Goal: Task Accomplishment & Management: Complete application form

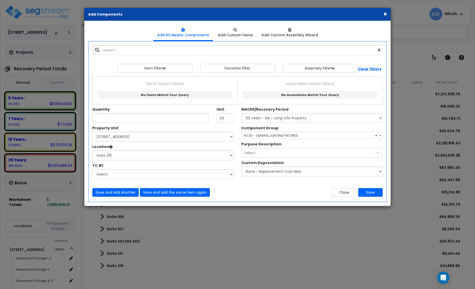
select select "3669"
select select "170921"
select select "31961"
select select "56961"
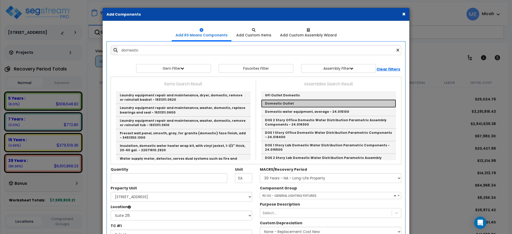
click at [273, 102] on link "Domestic Outlet" at bounding box center [328, 103] width 135 height 8
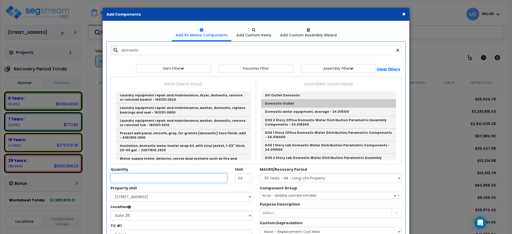
type input "Domestic Outlet"
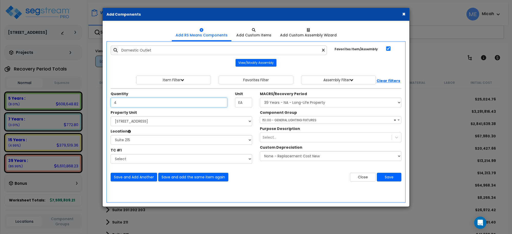
type input "4"
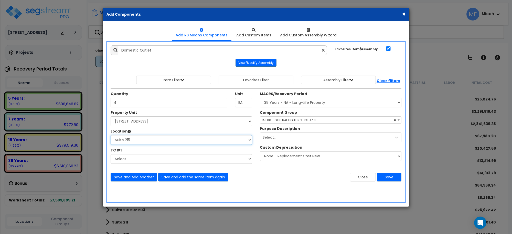
click at [171, 139] on select "Select Basement Storage 1, 2 Basement Storage 3 Basement Storage 4, 5 Building …" at bounding box center [181, 140] width 141 height 10
click at [111, 135] on select "Select Basement Storage 1, 2 Basement Storage 3 Basement Storage 4, 5 Building …" at bounding box center [181, 140] width 141 height 10
click at [298, 123] on span "× 151.00 - GENERAL LIGHTING FIXTURES" at bounding box center [330, 119] width 141 height 7
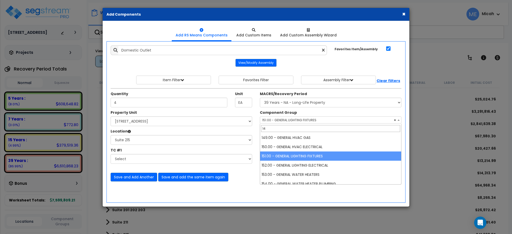
scroll to position [0, 0]
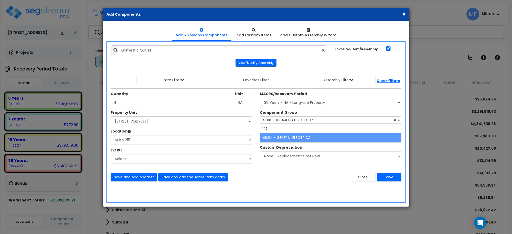
type input "145"
select select "56955"
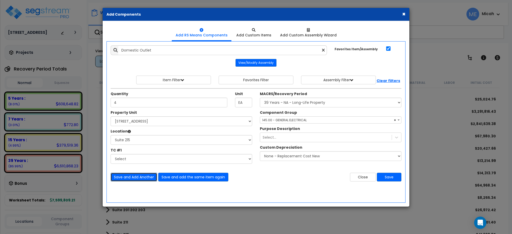
click at [139, 175] on button "Save and Add Another" at bounding box center [134, 176] width 47 height 9
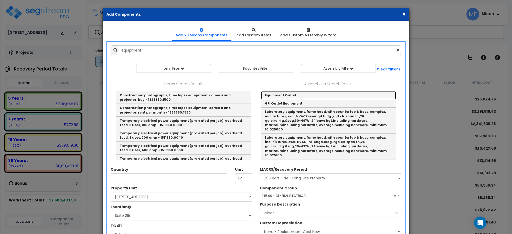
click at [280, 93] on link "Equipment Outlet" at bounding box center [328, 95] width 135 height 8
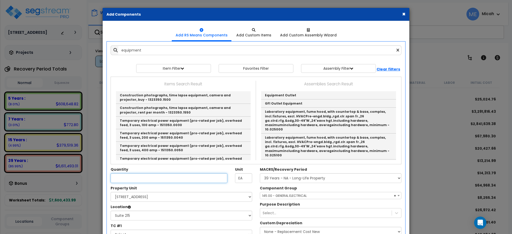
type input "Equipment Outlet"
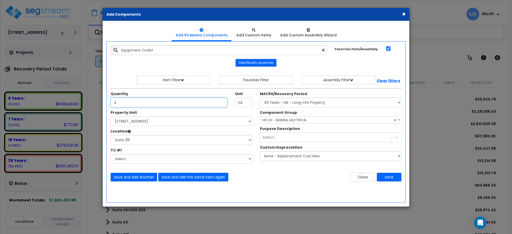
type input "4"
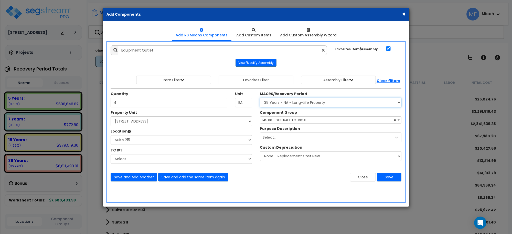
click at [283, 105] on select "Select MACRS/Recovery Period 5 Years - 57.0 - Distributive Trades & Services 5 …" at bounding box center [330, 102] width 141 height 10
select select "3667"
click at [260, 98] on select "Select MACRS/Recovery Period 5 Years - 57.0 - Distributive Trades & Services 5 …" at bounding box center [330, 102] width 141 height 10
click at [270, 121] on span "Select Component Group" at bounding box center [282, 120] width 40 height 4
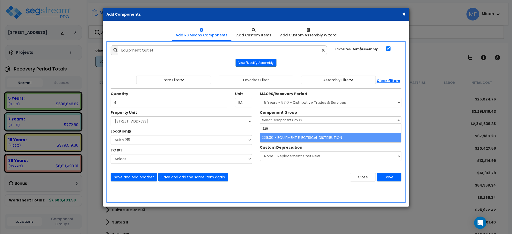
type input "229"
select select "57033"
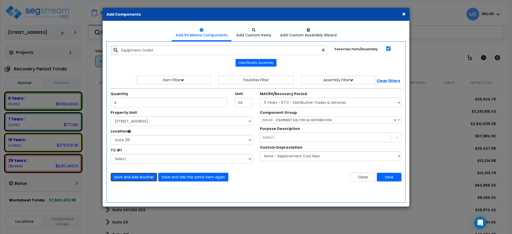
click at [137, 176] on button "Save and Add Another" at bounding box center [134, 176] width 47 height 9
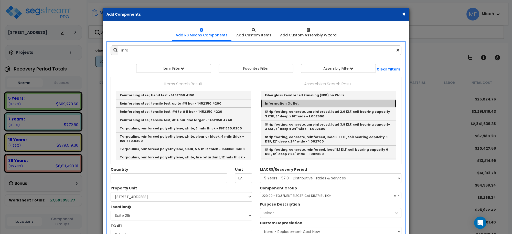
click at [285, 102] on link "Information Outlet" at bounding box center [328, 103] width 135 height 8
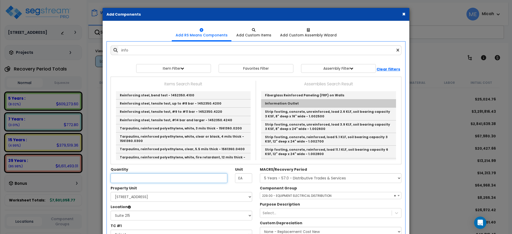
type input "Information Outlet"
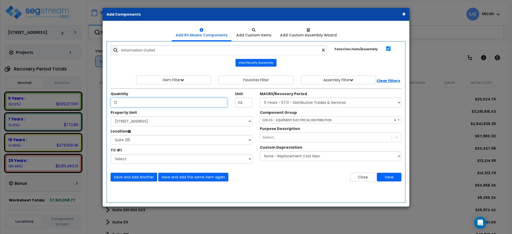
type input "12"
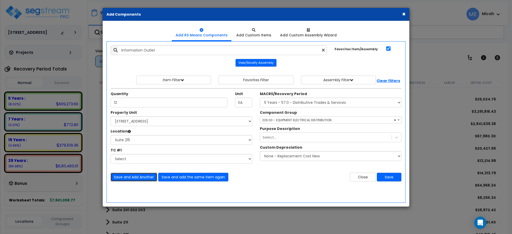
click at [141, 174] on button "Save and Add Another" at bounding box center [134, 176] width 47 height 9
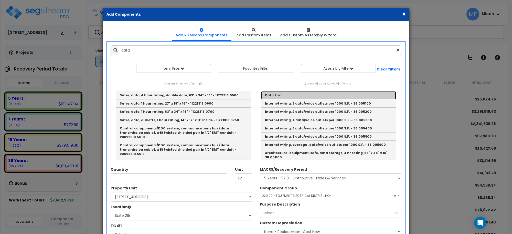
click at [276, 94] on link "Data Port" at bounding box center [328, 95] width 135 height 8
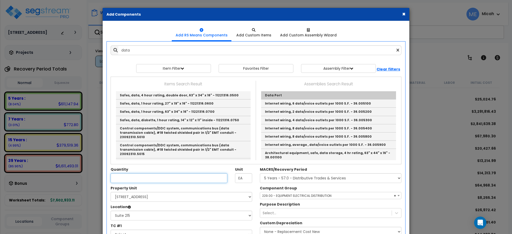
type input "Data Port"
type input "EA."
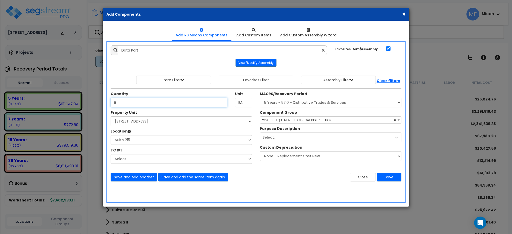
type input "8"
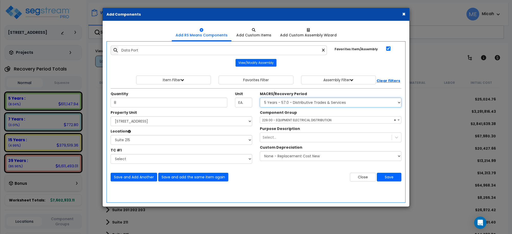
click at [301, 106] on select "Select MACRS/Recovery Period 5 Years - 57.0 - Distributive Trades & Services 5 …" at bounding box center [330, 102] width 141 height 10
select select "3668"
click at [260, 98] on select "Select MACRS/Recovery Period 5 Years - 57.0 - Distributive Trades & Services 5 …" at bounding box center [330, 102] width 141 height 10
click at [294, 123] on span "Select Component Group" at bounding box center [330, 119] width 141 height 7
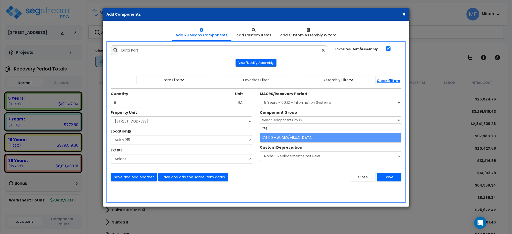
type input "174"
select select "56984"
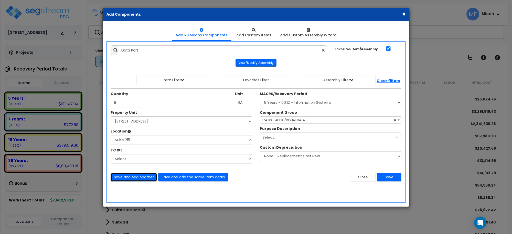
click at [125, 178] on button "Save and Add Another" at bounding box center [134, 176] width 47 height 9
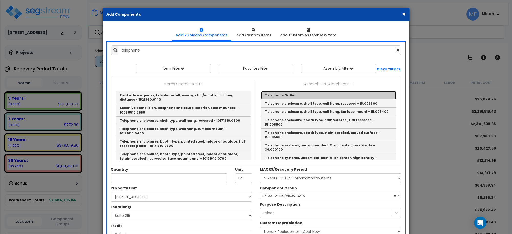
click at [271, 93] on link "Telephone Outlet" at bounding box center [328, 95] width 135 height 8
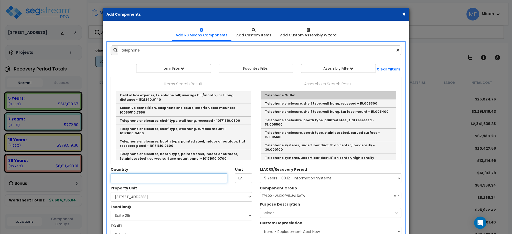
type input "Telephone Outlet"
type input "EA"
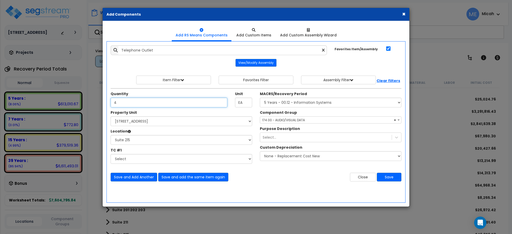
type input "4"
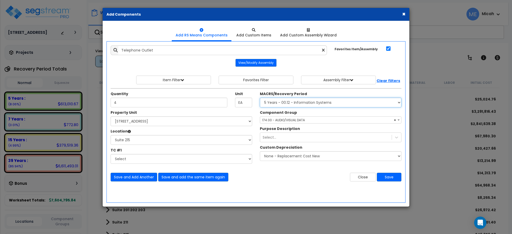
click at [297, 105] on select "Select MACRS/Recovery Period 5 Years - 57.0 - Distributive Trades & Services 5 …" at bounding box center [330, 102] width 141 height 10
select select "3665"
click at [260, 98] on select "Select MACRS/Recovery Period 5 Years - 57.0 - Distributive Trades & Services 5 …" at bounding box center [330, 102] width 141 height 10
click at [295, 119] on span "Select Component Group" at bounding box center [282, 120] width 40 height 4
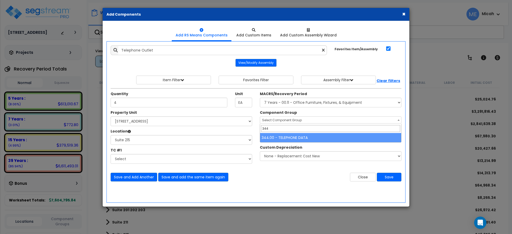
type input "344"
select select "57133"
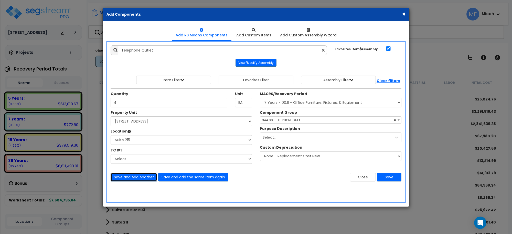
click at [131, 178] on button "Save and Add Another" at bounding box center [134, 176] width 47 height 9
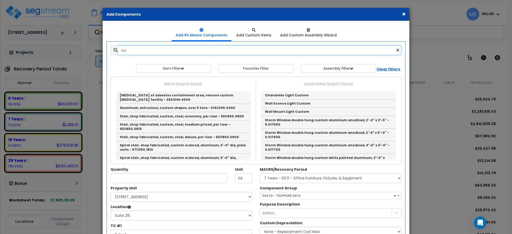
type input "c"
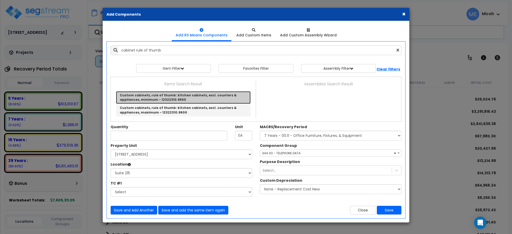
click at [177, 94] on link "Custom cabinets, rule of thumb: kitchen cabinets, excl. counters & appliances, …" at bounding box center [183, 97] width 135 height 13
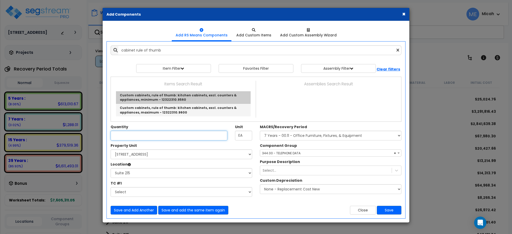
type input "Custom cabinets, rule of thumb: kitchen cabinets, excl. counters & appliances, …"
type input "L.F."
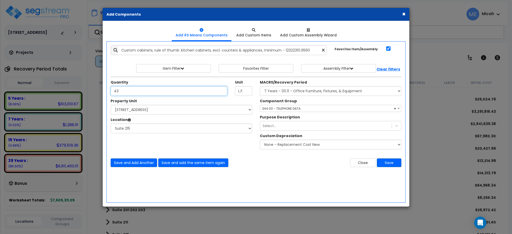
type input "43"
click at [283, 93] on select "Select MACRS/Recovery Period 5 Years - 57.0 - Distributive Trades & Services 5 …" at bounding box center [330, 91] width 141 height 10
select select "3667"
click at [260, 86] on select "Select MACRS/Recovery Period 5 Years - 57.0 - Distributive Trades & Services 5 …" at bounding box center [330, 91] width 141 height 10
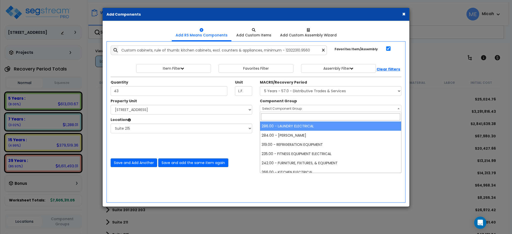
click at [281, 107] on span "Select Component Group" at bounding box center [282, 108] width 40 height 4
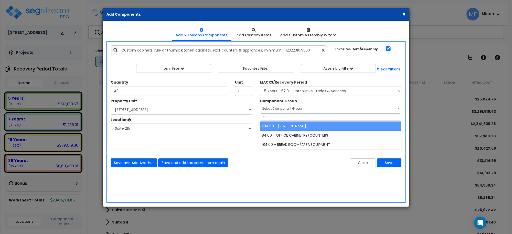
type input "84"
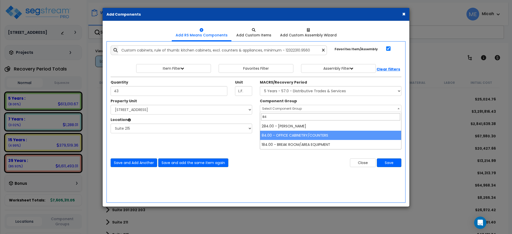
select select "56904"
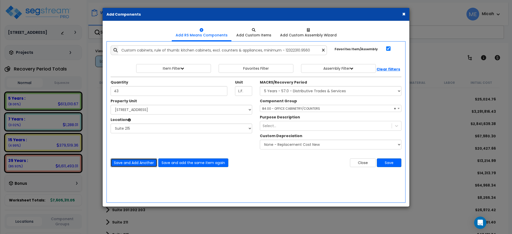
click at [136, 163] on button "Save and Add Another" at bounding box center [134, 162] width 47 height 9
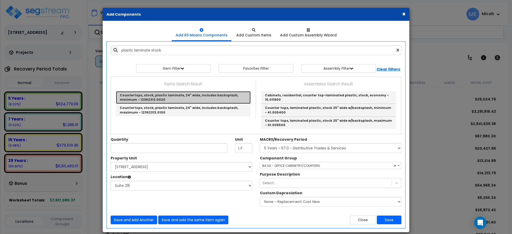
click at [200, 95] on link "Countertops, stock, plastic laminate, 24" wide, includes backsplash, minimum - …" at bounding box center [183, 97] width 135 height 13
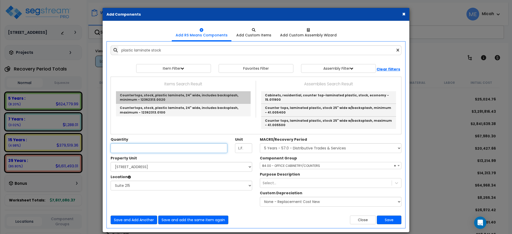
type input "Countertops, stock, plastic laminate, 24" wide, includes backsplash, minimum - …"
checkbox input "false"
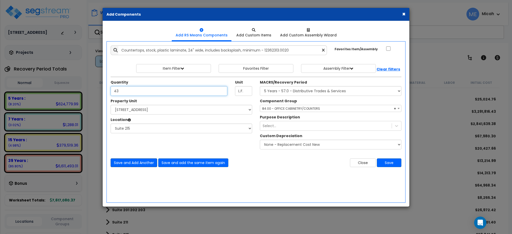
type input "43"
click at [149, 161] on button "Save and Add Another" at bounding box center [134, 162] width 47 height 9
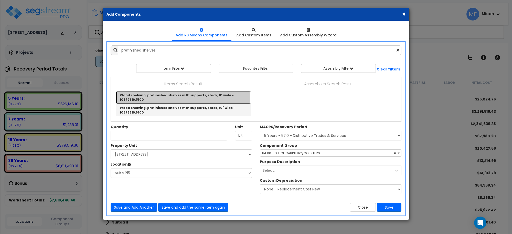
click at [190, 96] on link "Wood shelving, prefinished shelves with supports, stock, 8" wide - 10572319.1500" at bounding box center [183, 97] width 135 height 13
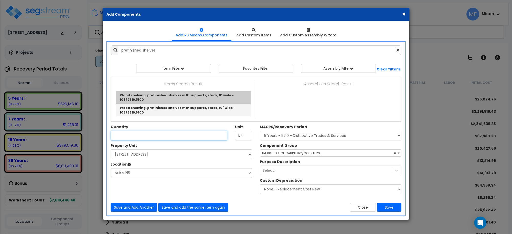
type input "Wood shelving, prefinished shelves with supports, stock, 8" wide - 10572319.1500"
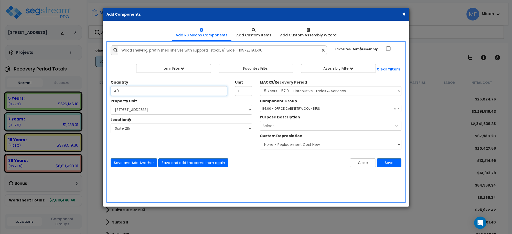
type input "40"
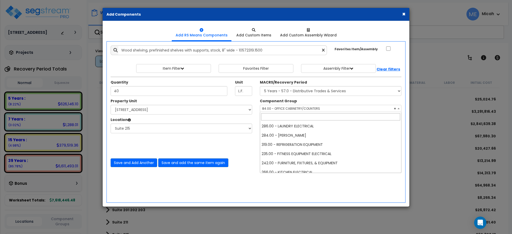
click at [296, 108] on span "× 84.00 - OFFICE CABINETRY/COUNTERS" at bounding box center [330, 108] width 141 height 7
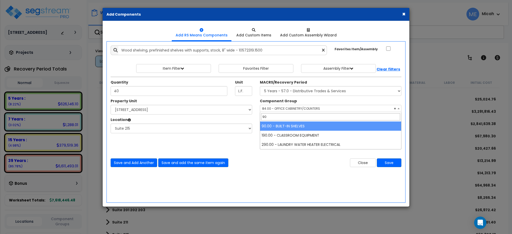
type input "90"
select select "56910"
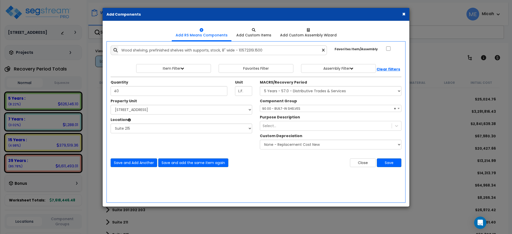
click at [135, 158] on div "Save and Add Another Save and add the same item again Close Save" at bounding box center [256, 159] width 298 height 15
click at [142, 161] on button "Save and Add Another" at bounding box center [134, 162] width 47 height 9
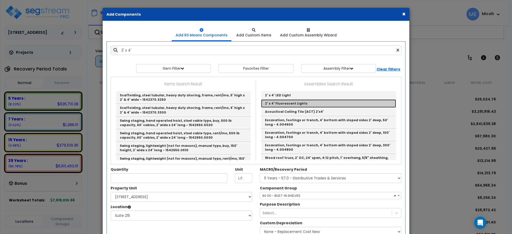
click at [288, 104] on link "2' x 4' Fluorescent Lights" at bounding box center [328, 103] width 135 height 8
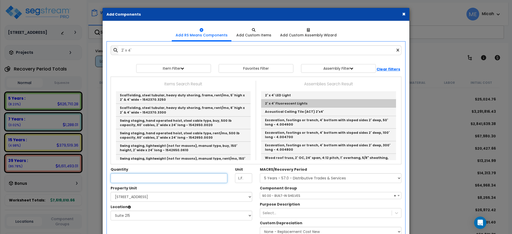
type input "2' x 4' Fluorescent Lights"
checkbox input "true"
type input "EA"
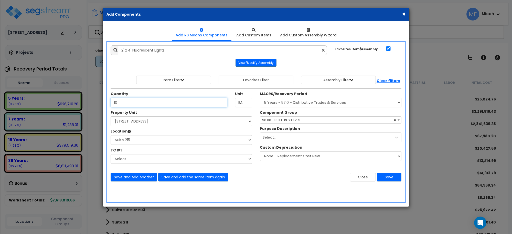
type input "10"
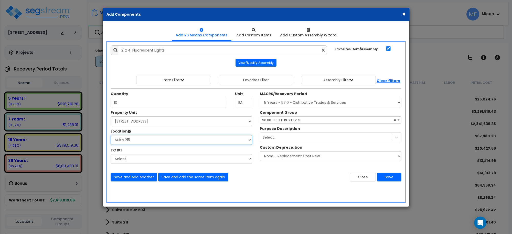
click at [170, 143] on select "Select Basement Storage 1, 2 Basement Storage 3 Basement Storage 4, 5 Building …" at bounding box center [181, 140] width 141 height 10
select select "31965"
click at [111, 135] on select "Select Basement Storage 1, 2 Basement Storage 3 Basement Storage 4, 5 Building …" at bounding box center [181, 140] width 141 height 10
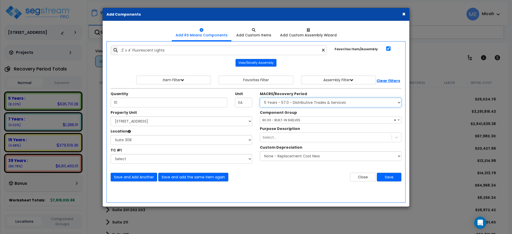
click at [287, 100] on select "Select MACRS/Recovery Period 5 Years - 57.0 - Distributive Trades & Services 5 …" at bounding box center [330, 102] width 141 height 10
select select "3669"
click at [260, 98] on select "Select MACRS/Recovery Period 5 Years - 57.0 - Distributive Trades & Services 5 …" at bounding box center [330, 102] width 141 height 10
click at [291, 119] on span "Select Component Group" at bounding box center [282, 120] width 40 height 4
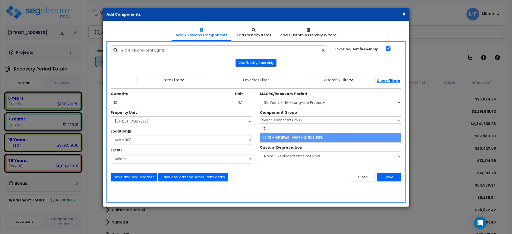
type input "151"
select select "56961"
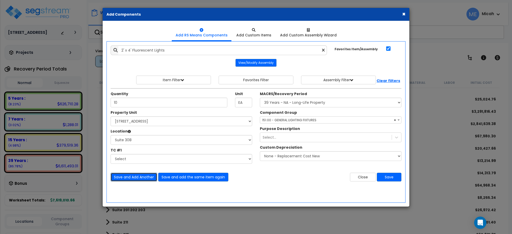
click at [152, 177] on button "Save and Add Another" at bounding box center [134, 176] width 47 height 9
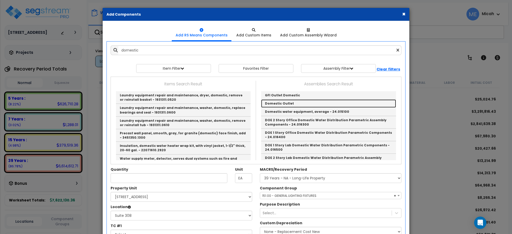
click at [283, 100] on link "Domestic Outlet" at bounding box center [328, 103] width 135 height 8
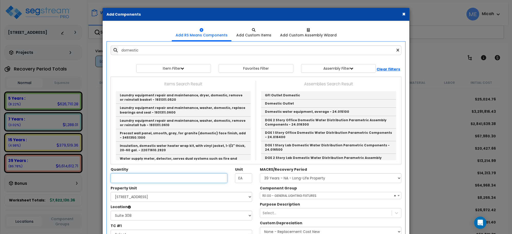
type input "Domestic Outlet"
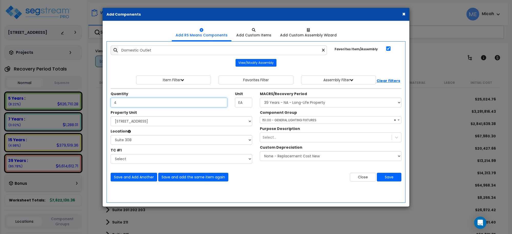
type input "4"
click at [295, 120] on span "× 151.00 - GENERAL LIGHTING FIXTURES" at bounding box center [330, 119] width 141 height 7
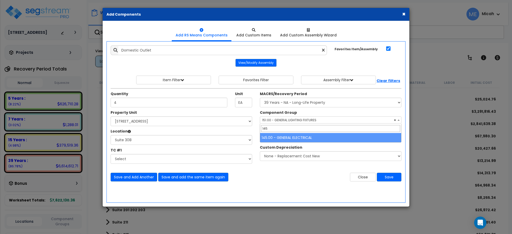
type input "145"
select select "56955"
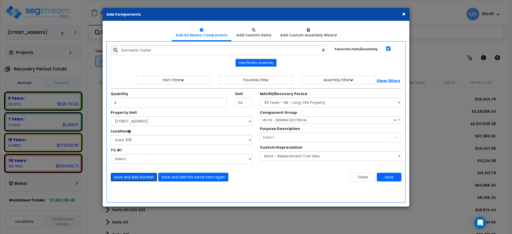
click at [139, 177] on button "Save and Add Another" at bounding box center [134, 176] width 47 height 9
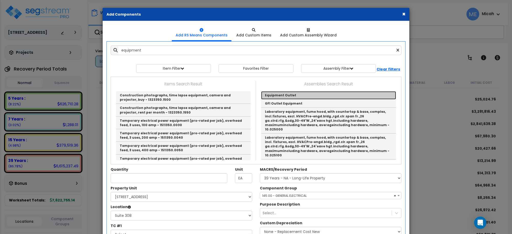
click at [283, 96] on link "Equipment Outlet" at bounding box center [328, 95] width 135 height 8
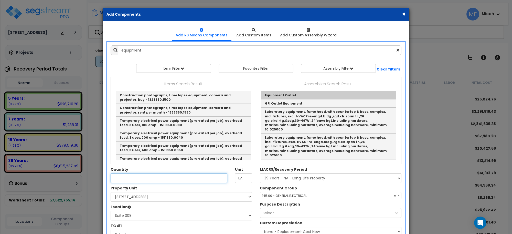
type input "Equipment Outlet"
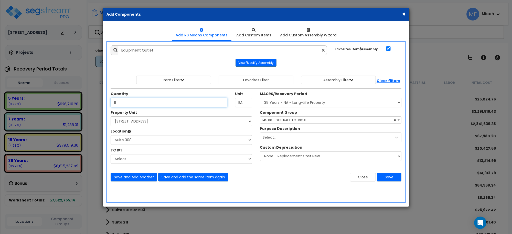
type input "11"
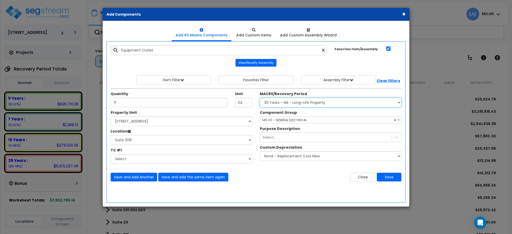
click at [277, 102] on select "Select MACRS/Recovery Period 5 Years - 57.0 - Distributive Trades & Services 5 …" at bounding box center [330, 102] width 141 height 10
select select "3667"
click at [260, 98] on select "Select MACRS/Recovery Period 5 Years - 57.0 - Distributive Trades & Services 5 …" at bounding box center [330, 102] width 141 height 10
click at [282, 120] on span "Select Component Group" at bounding box center [282, 120] width 40 height 4
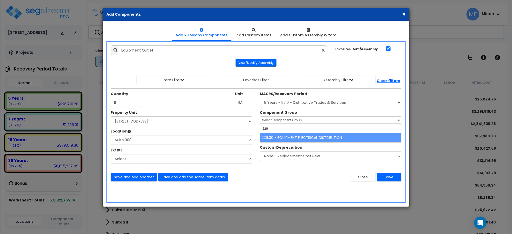
type input "229"
select select "57033"
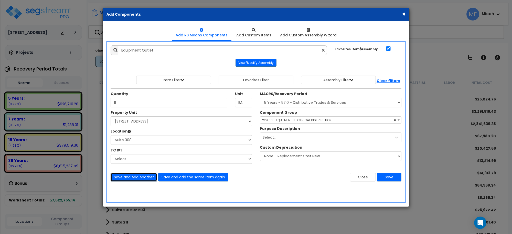
click at [137, 177] on button "Save and Add Another" at bounding box center [134, 176] width 47 height 9
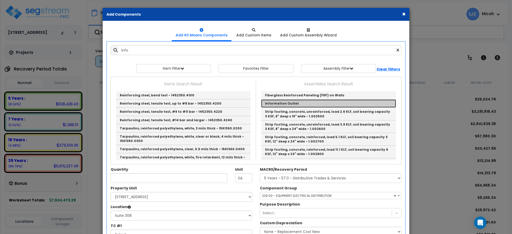
click at [282, 102] on link "Information Outlet" at bounding box center [328, 103] width 135 height 8
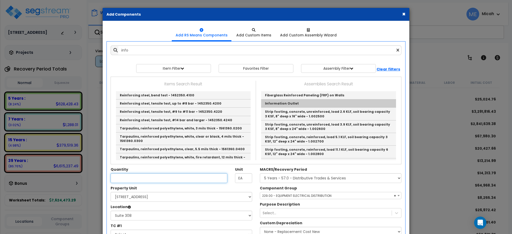
type input "Information Outlet"
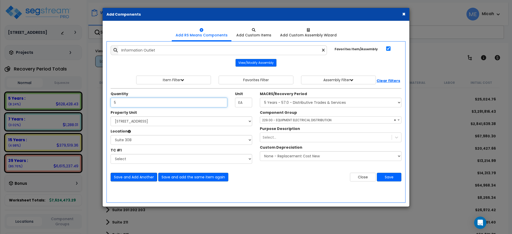
type input "5"
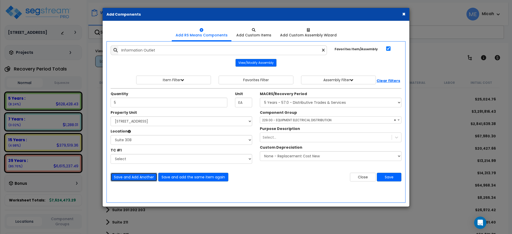
click at [130, 177] on button "Save and Add Another" at bounding box center [134, 176] width 47 height 9
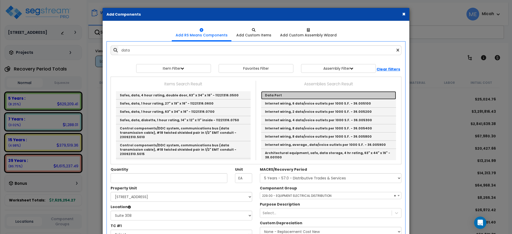
click at [272, 97] on link "Data Port" at bounding box center [328, 95] width 135 height 8
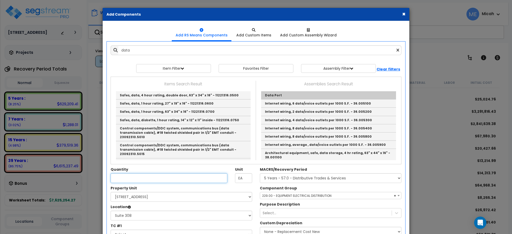
type input "Data Port"
type input "EA."
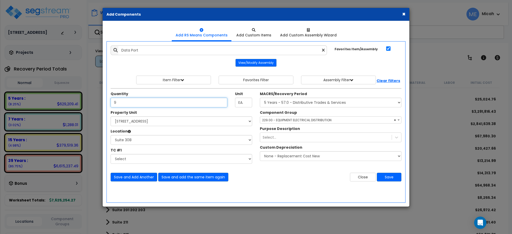
type input "9"
click at [287, 119] on span "× 229.00 - EQUIPMENT ELECTRICAL DISTRIBUTION" at bounding box center [330, 119] width 141 height 7
type input "174"
click at [291, 107] on select "Select MACRS/Recovery Period 5 Years - 57.0 - Distributive Trades & Services 5 …" at bounding box center [330, 102] width 141 height 10
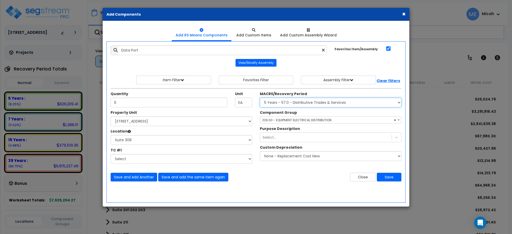
click at [291, 104] on select "Select MACRS/Recovery Period 5 Years - 57.0 - Distributive Trades & Services 5 …" at bounding box center [330, 102] width 141 height 10
select select "3668"
click at [260, 98] on select "Select MACRS/Recovery Period 5 Years - 57.0 - Distributive Trades & Services 5 …" at bounding box center [330, 102] width 141 height 10
click at [275, 120] on span "Select Component Group" at bounding box center [282, 120] width 40 height 4
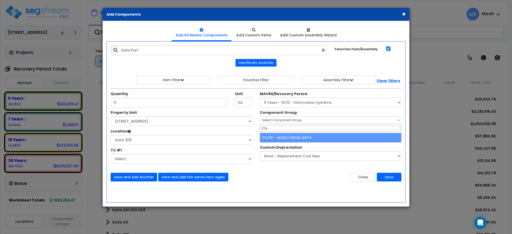
type input "174"
select select "56984"
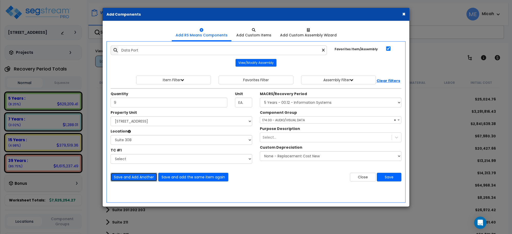
click at [141, 176] on button "Save and Add Another" at bounding box center [134, 176] width 47 height 9
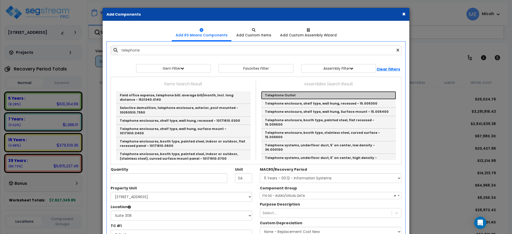
click at [287, 95] on link "Telephone Outlet" at bounding box center [328, 95] width 135 height 8
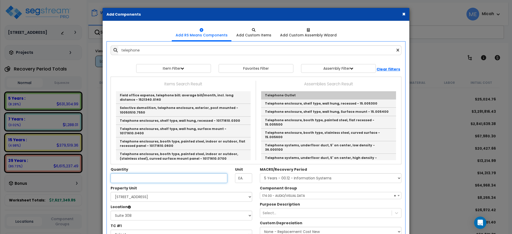
type input "Telephone Outlet"
type input "EA"
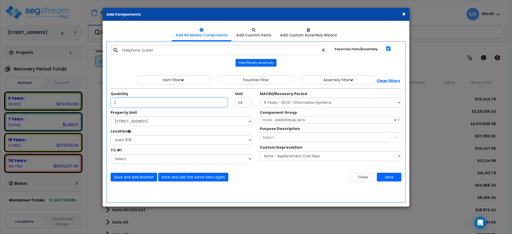
type input "2"
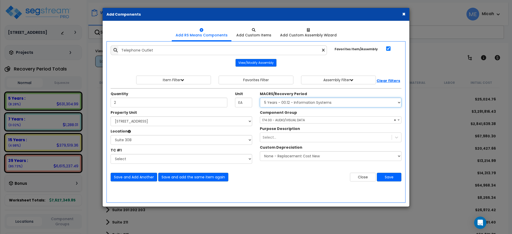
click at [274, 105] on select "Select MACRS/Recovery Period 5 Years - 57.0 - Distributive Trades & Services 5 …" at bounding box center [330, 102] width 141 height 10
select select "3665"
click at [260, 98] on select "Select MACRS/Recovery Period 5 Years - 57.0 - Distributive Trades & Services 5 …" at bounding box center [330, 102] width 141 height 10
click at [281, 118] on span "Select Component Group" at bounding box center [330, 119] width 141 height 7
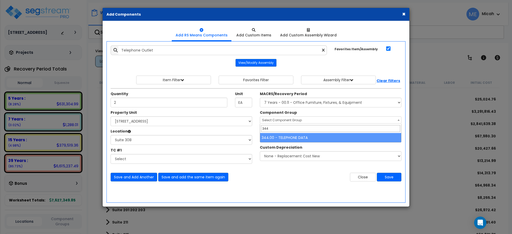
type input "344"
select select "57133"
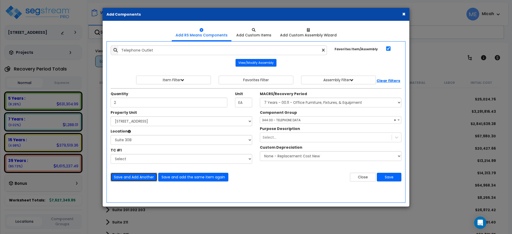
click at [124, 175] on button "Save and Add Another" at bounding box center [134, 176] width 47 height 9
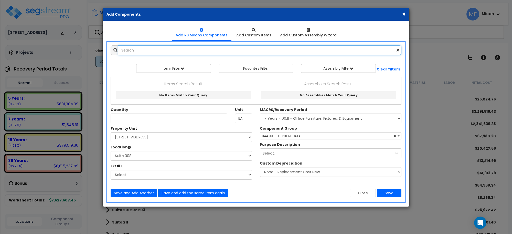
type input "f"
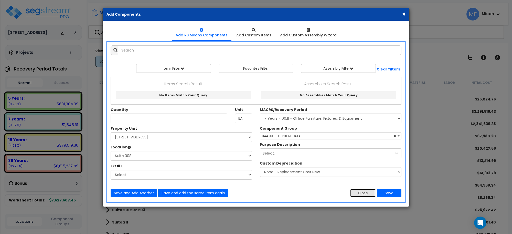
click at [365, 195] on button "Close" at bounding box center [363, 192] width 26 height 9
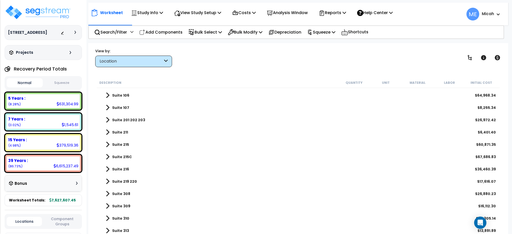
scroll to position [128, 0]
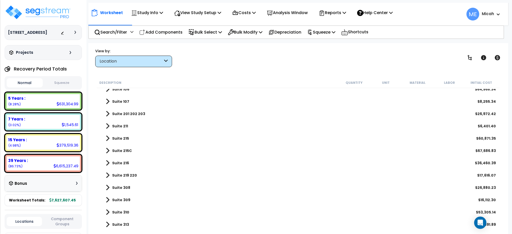
click at [106, 187] on span at bounding box center [108, 187] width 4 height 7
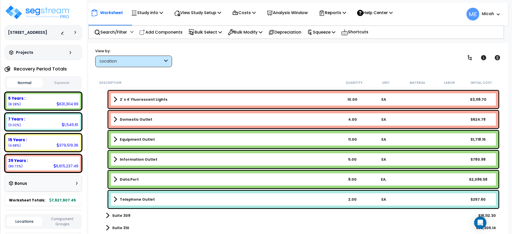
scroll to position [320, 0]
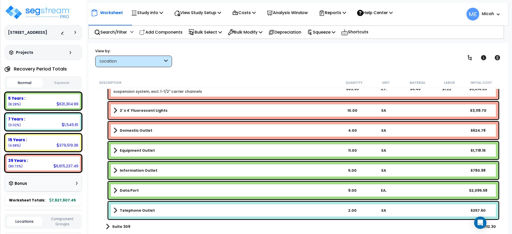
click at [156, 109] on b "2' x 4' Fluorescent Lights" at bounding box center [144, 110] width 48 height 5
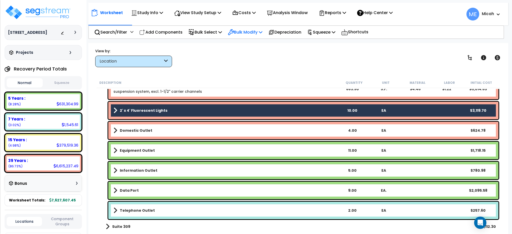
click at [260, 32] on p "Bulk Modify" at bounding box center [245, 32] width 35 height 7
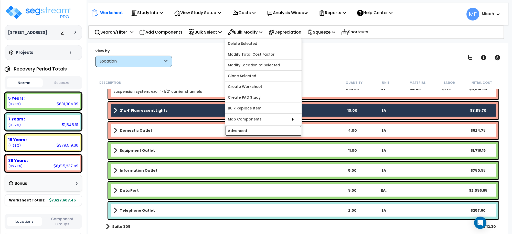
click at [279, 131] on link "Advanced" at bounding box center [263, 130] width 76 height 10
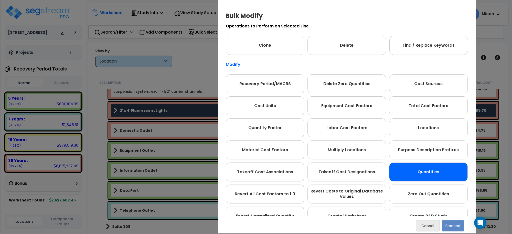
click at [448, 171] on div "Quantities" at bounding box center [428, 171] width 79 height 19
click at [457, 225] on button "Proceed" at bounding box center [453, 225] width 22 height 11
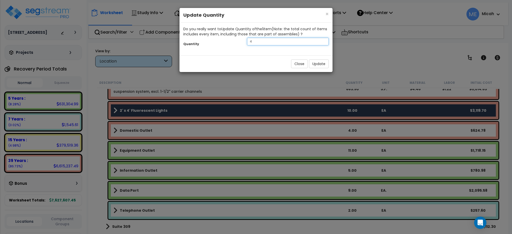
click at [213, 44] on div "Quantity 4" at bounding box center [255, 42] width 153 height 11
type input "18"
click at [318, 64] on button "Update" at bounding box center [319, 63] width 20 height 9
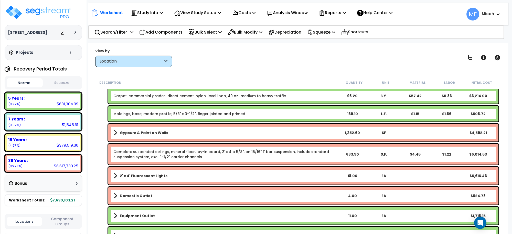
scroll to position [224, 0]
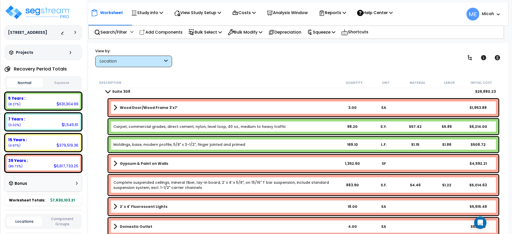
click at [106, 91] on span at bounding box center [107, 91] width 7 height 4
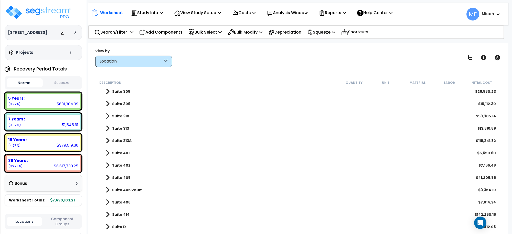
click at [157, 32] on p "Add Components" at bounding box center [160, 32] width 43 height 7
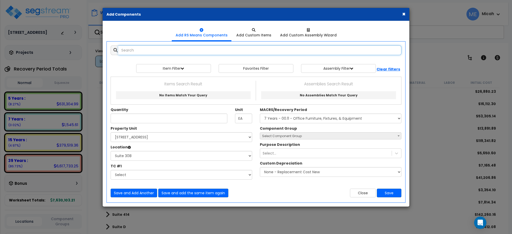
select select
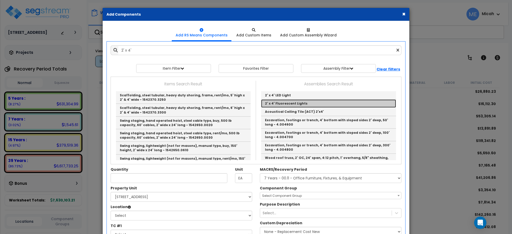
click at [291, 105] on link "2' x 4' Fluorescent Lights" at bounding box center [328, 103] width 135 height 8
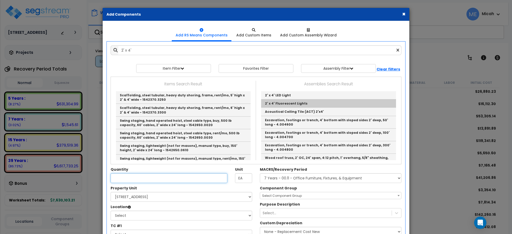
type input "2' x 4' Fluorescent Lights"
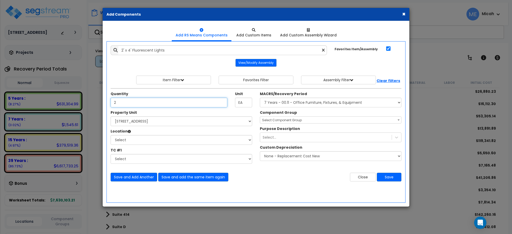
type input "2"
click at [137, 120] on select "Select [STREET_ADDRESS] Site Improvements" at bounding box center [181, 121] width 141 height 10
select select "170921"
click at [111, 116] on select "Select [STREET_ADDRESS] Site Improvements" at bounding box center [181, 121] width 141 height 10
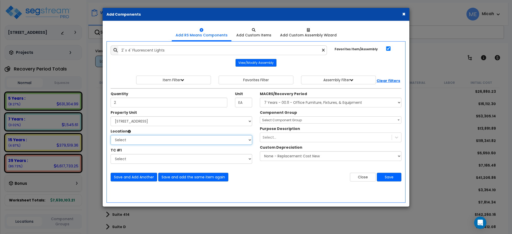
click at [137, 141] on select "Select Basement Storage 1, 2 Basement Storage 3 Basement Storage 4, 5 Building …" at bounding box center [181, 140] width 141 height 10
select select "31963"
click at [111, 135] on select "Select Basement Storage 1, 2 Basement Storage 3 Basement Storage 4, 5 Building …" at bounding box center [181, 140] width 141 height 10
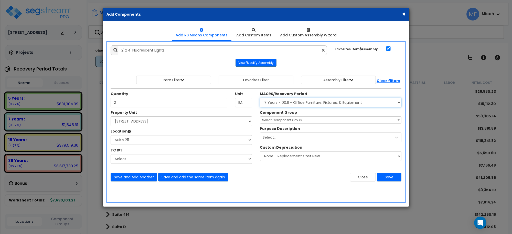
click at [328, 101] on select "Select MACRS/Recovery Period 5 Years - 57.0 - Distributive Trades & Services 5 …" at bounding box center [330, 102] width 141 height 10
select select "3669"
click at [260, 98] on select "Select MACRS/Recovery Period 5 Years - 57.0 - Distributive Trades & Services 5 …" at bounding box center [330, 102] width 141 height 10
click at [285, 120] on span "Select Component Group" at bounding box center [282, 120] width 40 height 4
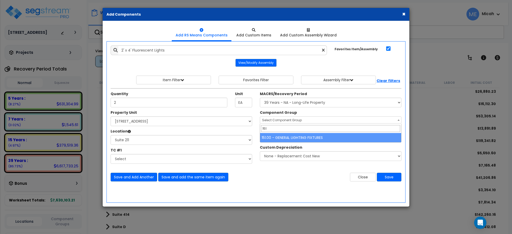
type input "151"
select select "56961"
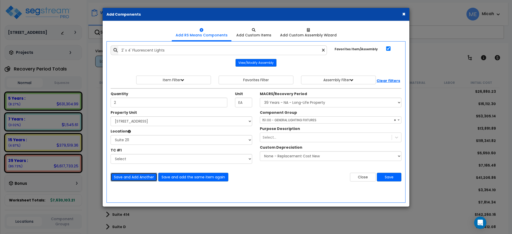
click at [141, 176] on button "Save and Add Another" at bounding box center [134, 176] width 47 height 9
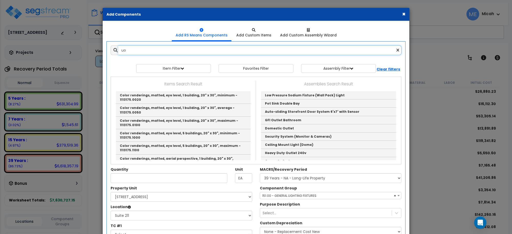
type input "u"
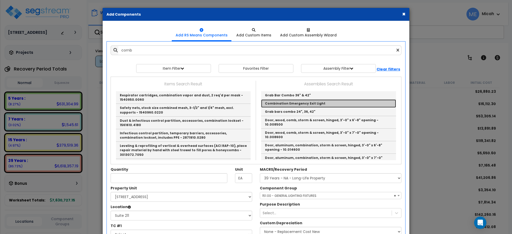
click at [286, 100] on link "Combination Emergency Exit Light" at bounding box center [328, 103] width 135 height 8
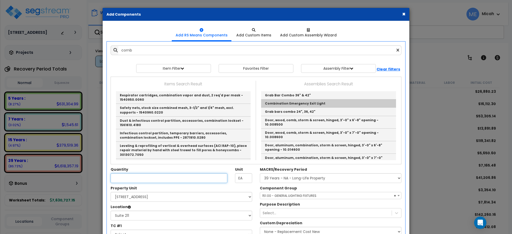
type input "Combination Emergency Exit Light"
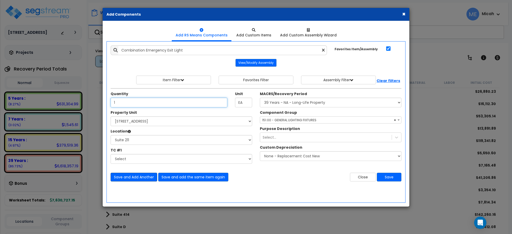
type input "1"
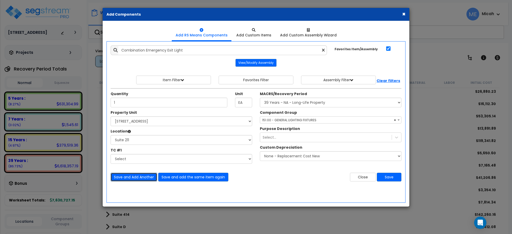
click at [132, 177] on button "Save and Add Another" at bounding box center [134, 176] width 47 height 9
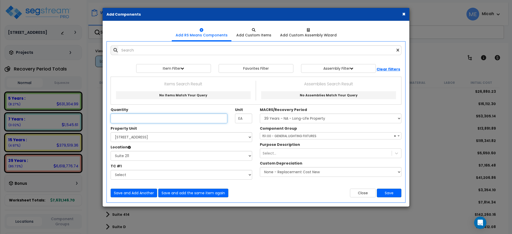
click at [162, 120] on input "Unit Quantity" at bounding box center [169, 118] width 117 height 10
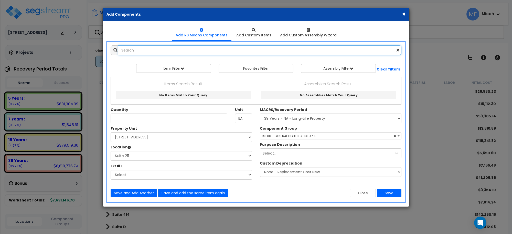
click at [129, 50] on input "text" at bounding box center [259, 50] width 283 height 10
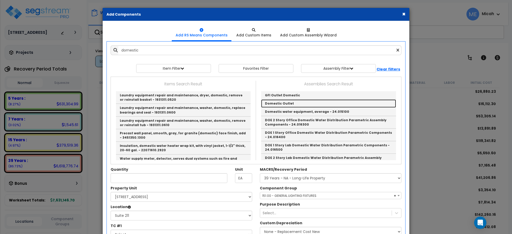
click at [266, 103] on link "Domestic Outlet" at bounding box center [328, 103] width 135 height 8
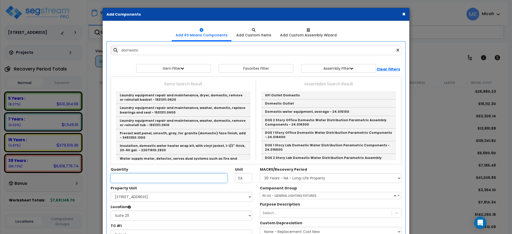
type input "Domestic Outlet"
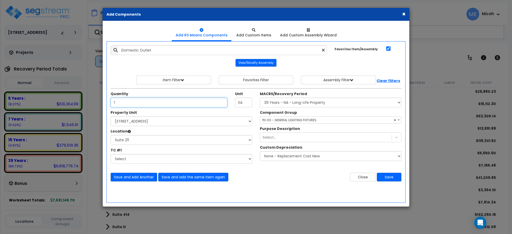
type input "1"
click at [280, 120] on span "× 151.00 - GENERAL LIGHTING FIXTURES" at bounding box center [330, 119] width 141 height 7
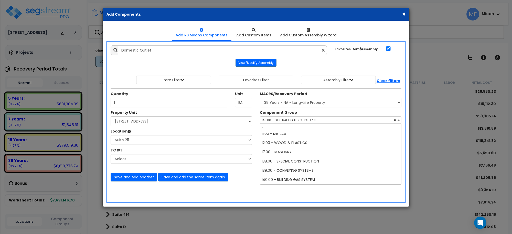
scroll to position [0, 0]
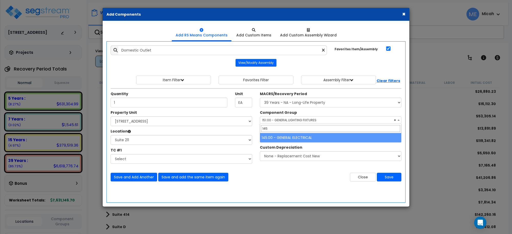
type input "145"
select select "56955"
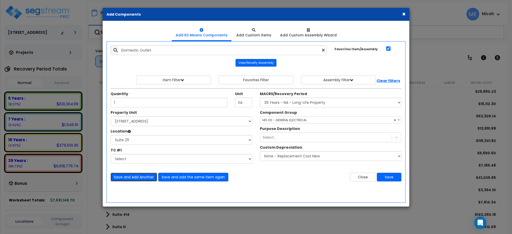
click at [141, 181] on button "Save and Add Another" at bounding box center [134, 176] width 47 height 9
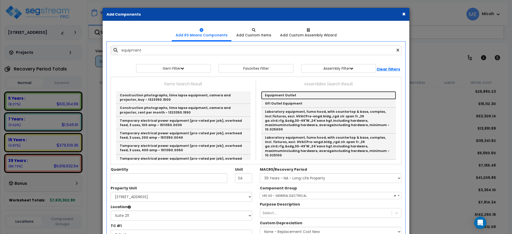
click at [309, 93] on link "Equipment Outlet" at bounding box center [328, 95] width 135 height 8
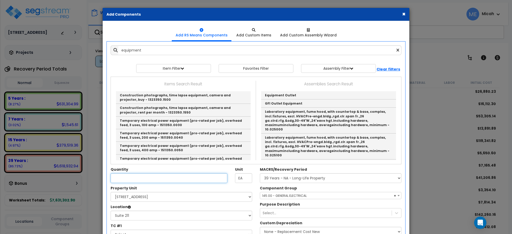
type input "Equipment Outlet"
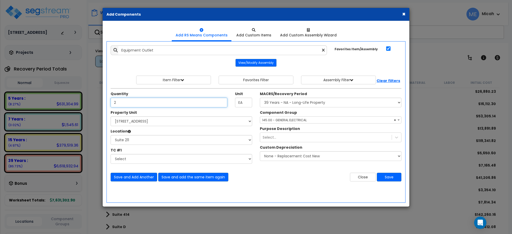
type input "2"
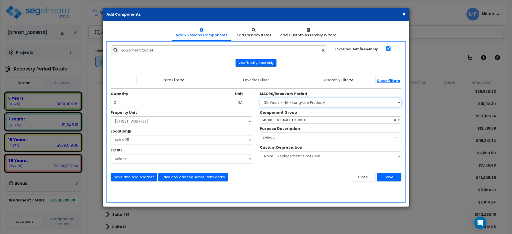
click at [281, 102] on select "Select MACRS/Recovery Period 5 Years - 57.0 - Distributive Trades & Services 5 …" at bounding box center [330, 102] width 141 height 10
select select "3667"
click at [260, 98] on select "Select MACRS/Recovery Period 5 Years - 57.0 - Distributive Trades & Services 5 …" at bounding box center [330, 102] width 141 height 10
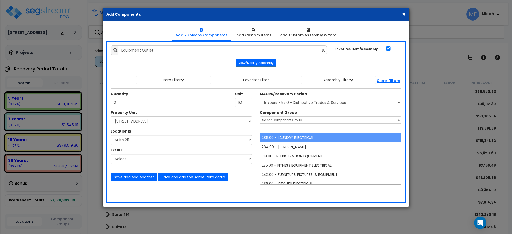
click at [280, 119] on span "Select Component Group" at bounding box center [282, 120] width 40 height 4
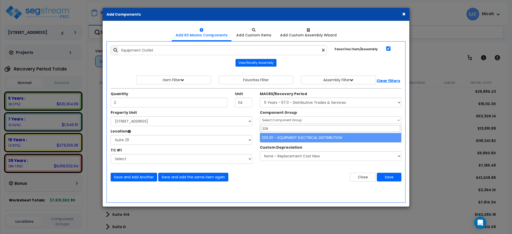
type input "229"
select select "57033"
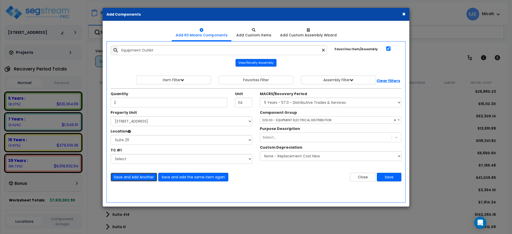
click at [132, 177] on button "Save and Add Another" at bounding box center [134, 176] width 47 height 9
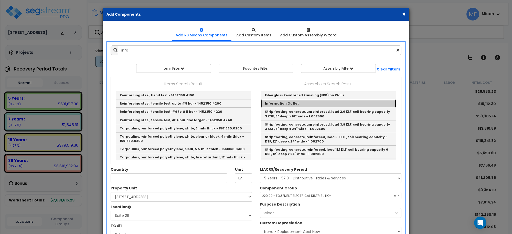
click at [300, 104] on link "Information Outlet" at bounding box center [328, 103] width 135 height 8
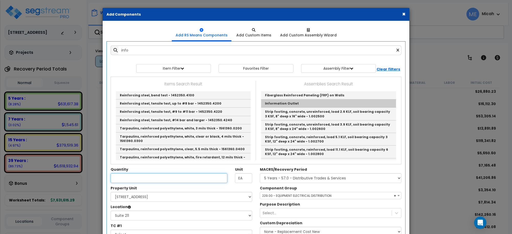
type input "Information Outlet"
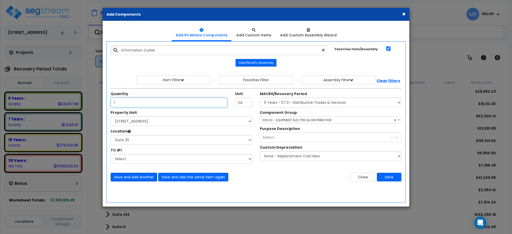
type input "1"
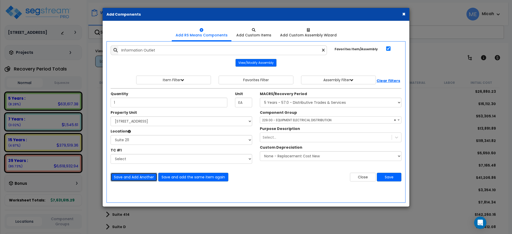
click at [132, 175] on button "Save and Add Another" at bounding box center [134, 176] width 47 height 9
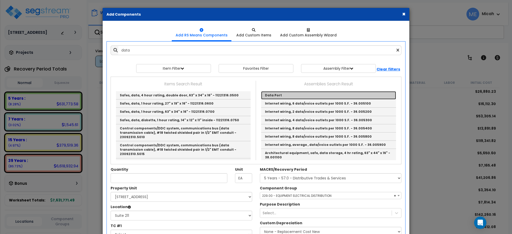
click at [273, 95] on link "Data Port" at bounding box center [328, 95] width 135 height 8
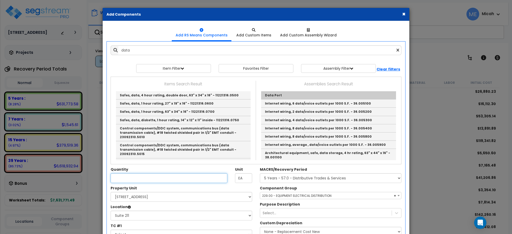
type input "Data Port"
type input "EA."
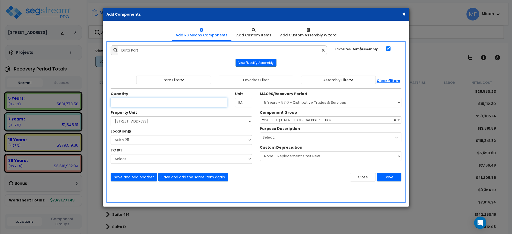
type input "2"
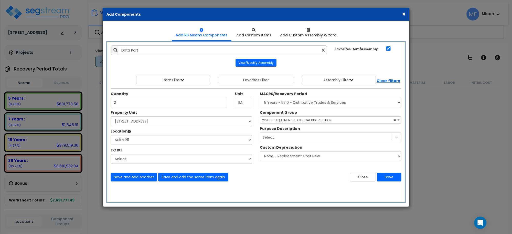
select select "3667"
select select "170921"
select select "31963"
select select "57033"
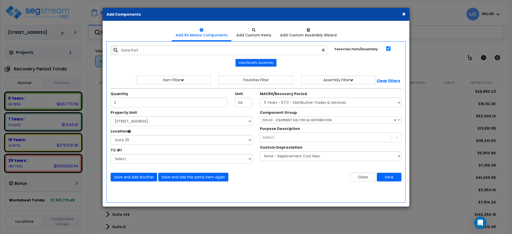
type input "2"
click at [333, 106] on select "Select MACRS/Recovery Period 5 Years - 57.0 - Distributive Trades & Services 5 …" at bounding box center [330, 102] width 141 height 10
select select "3668"
click at [260, 98] on select "Select MACRS/Recovery Period 5 Years - 57.0 - Distributive Trades & Services 5 …" at bounding box center [330, 102] width 141 height 10
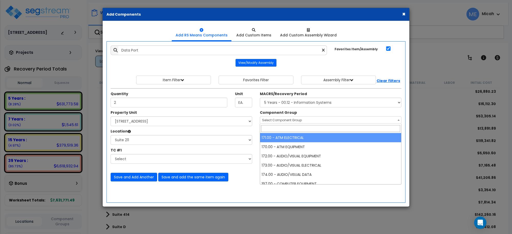
click at [292, 122] on span "Select Component Group" at bounding box center [282, 120] width 40 height 4
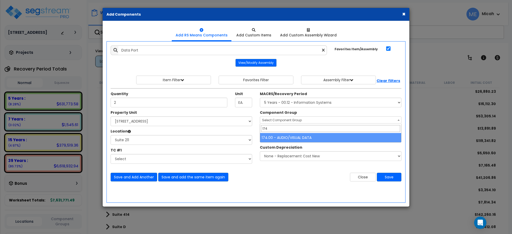
type input "174"
select select "56984"
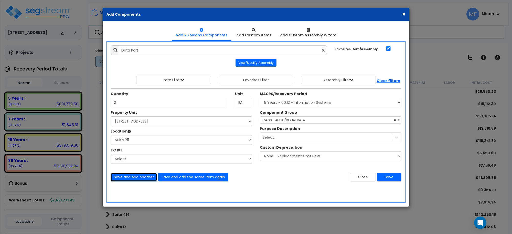
click at [130, 177] on button "Save and Add Another" at bounding box center [134, 176] width 47 height 9
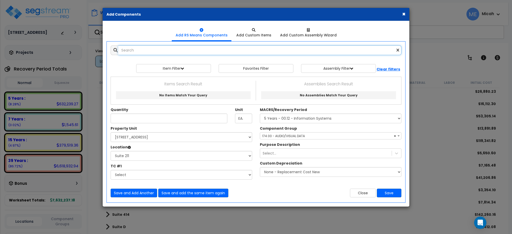
drag, startPoint x: 136, startPoint y: 55, endPoint x: 136, endPoint y: 51, distance: 3.6
click at [136, 52] on input "text" at bounding box center [259, 50] width 283 height 10
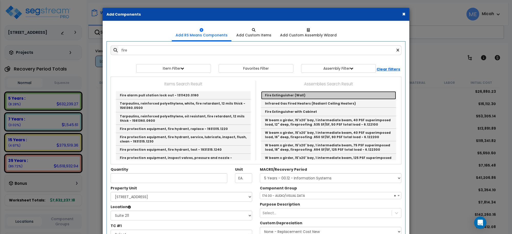
click at [282, 96] on link "Fire Extinguisher (Wall)" at bounding box center [328, 95] width 135 height 8
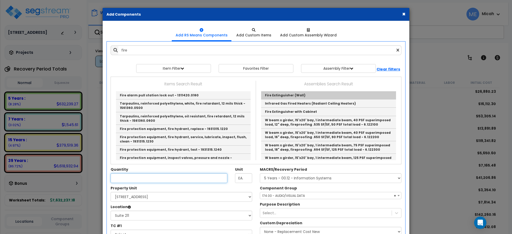
type input "Fire Extinguisher (Wall)"
type input "EA"
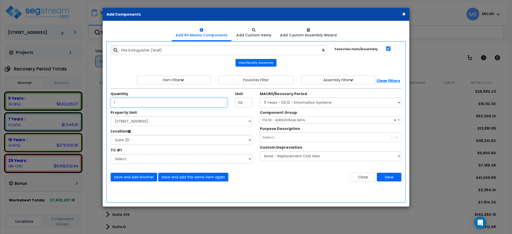
type input "1"
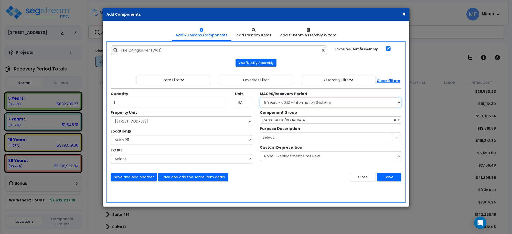
click at [290, 105] on select "Select MACRS/Recovery Period 5 Years - 57.0 - Distributive Trades & Services 5 …" at bounding box center [330, 102] width 141 height 10
select select "3669"
click at [260, 98] on select "Select MACRS/Recovery Period 5 Years - 57.0 - Distributive Trades & Services 5 …" at bounding box center [330, 102] width 141 height 10
click at [281, 118] on span "Select Component Group" at bounding box center [282, 120] width 40 height 4
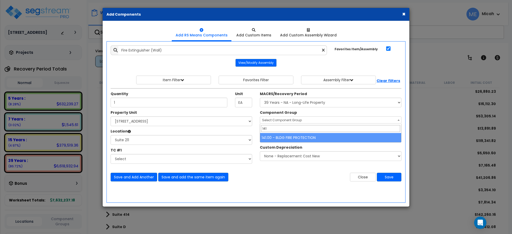
type input "141"
select select "56952"
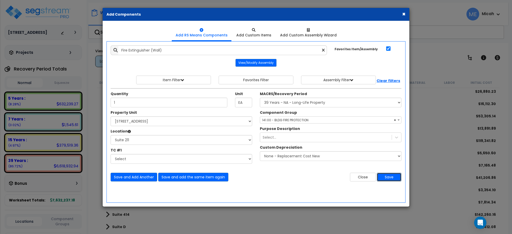
click at [392, 177] on button "Save" at bounding box center [389, 176] width 25 height 9
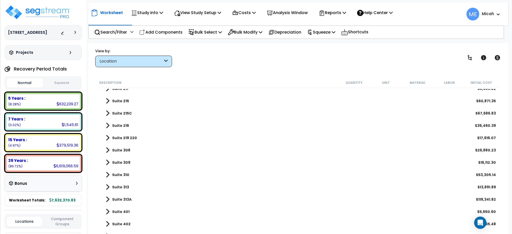
scroll to position [160, 0]
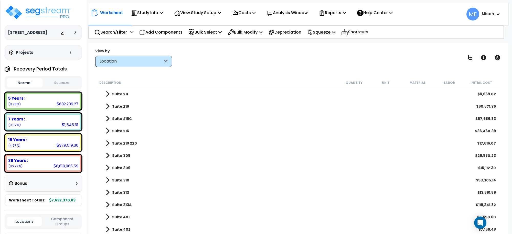
click at [107, 95] on span at bounding box center [108, 93] width 4 height 7
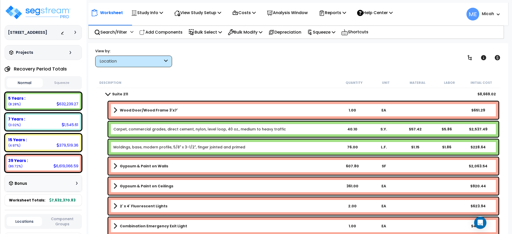
click at [107, 95] on span at bounding box center [107, 94] width 7 height 4
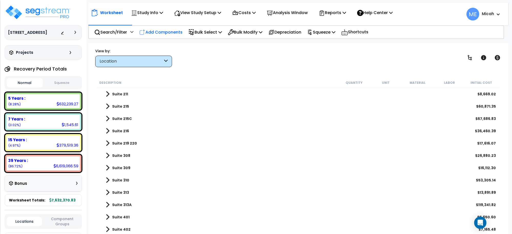
click at [166, 35] on p "Add Components" at bounding box center [160, 32] width 43 height 7
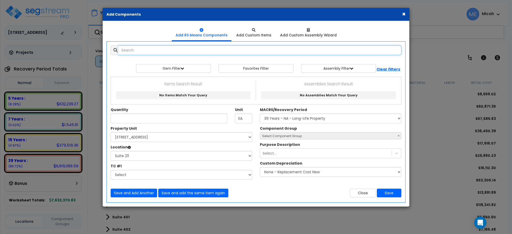
select select
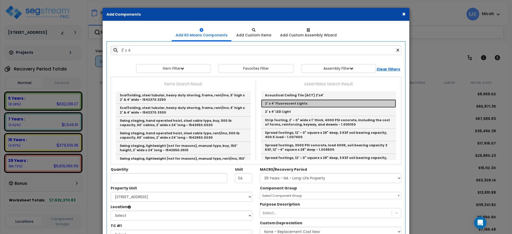
click at [278, 104] on link "2' x 4' Fluorescent Lights" at bounding box center [328, 103] width 135 height 8
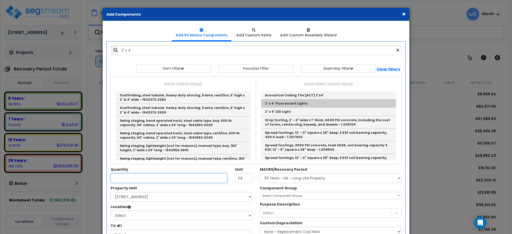
type input "2' x 4' Fluorescent Lights"
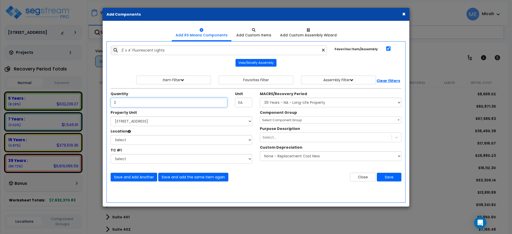
type input "2"
click at [151, 122] on select "Select [STREET_ADDRESS] Site Improvements" at bounding box center [181, 121] width 141 height 10
select select "170921"
click at [111, 116] on select "Select [STREET_ADDRESS] Site Improvements" at bounding box center [181, 121] width 141 height 10
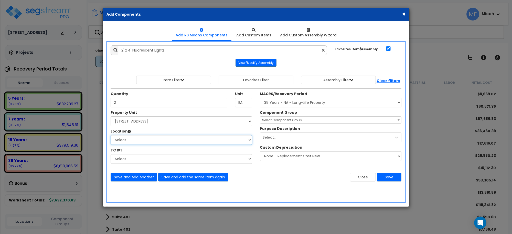
click at [147, 142] on select "Select Basement Storage 1, 2 Basement Storage 3 Basement Storage 4, 5 Building …" at bounding box center [181, 140] width 141 height 10
select select "31966"
click at [111, 135] on select "Select Basement Storage 1, 2 Basement Storage 3 Basement Storage 4, 5 Building …" at bounding box center [181, 140] width 141 height 10
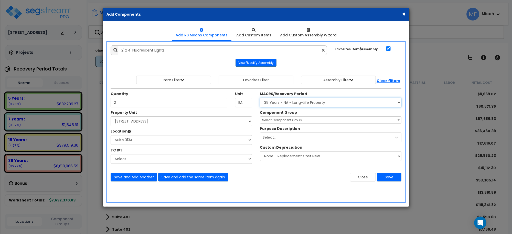
click at [294, 103] on select "Select MACRS/Recovery Period 5 Years - 57.0 - Distributive Trades & Services 5 …" at bounding box center [330, 102] width 141 height 10
select select "3669"
click at [260, 98] on select "Select MACRS/Recovery Period 5 Years - 57.0 - Distributive Trades & Services 5 …" at bounding box center [330, 102] width 141 height 10
click at [290, 121] on span "Select Component Group" at bounding box center [282, 120] width 40 height 4
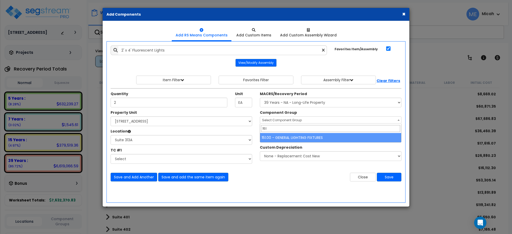
type input "151"
select select "56961"
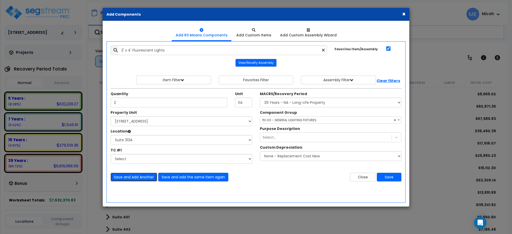
click at [129, 174] on button "Save and Add Another" at bounding box center [134, 176] width 47 height 9
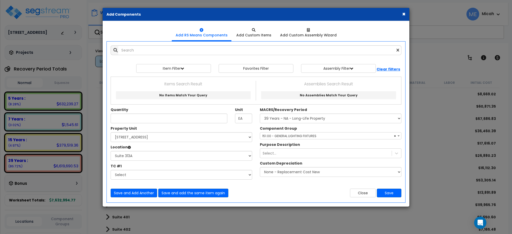
click at [141, 233] on div "× Add Components Add RS Means Components Add Custom Items Add Items" at bounding box center [256, 117] width 512 height 234
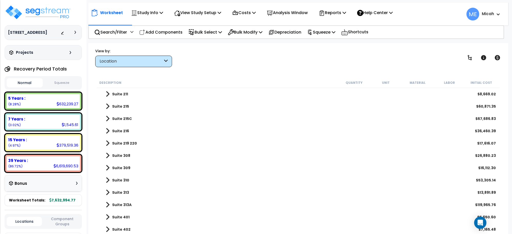
click at [163, 32] on p "Add Components" at bounding box center [160, 32] width 43 height 7
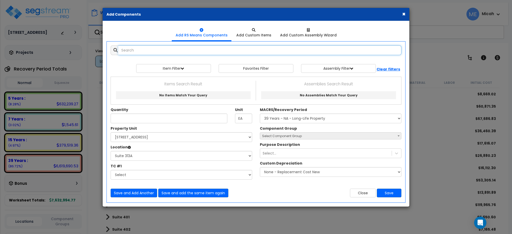
select select
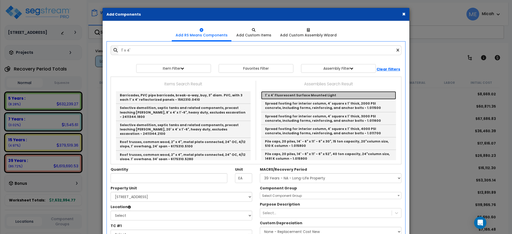
click at [287, 95] on link "1' x 4' Fluorescent Surface Mounted Light" at bounding box center [328, 95] width 135 height 8
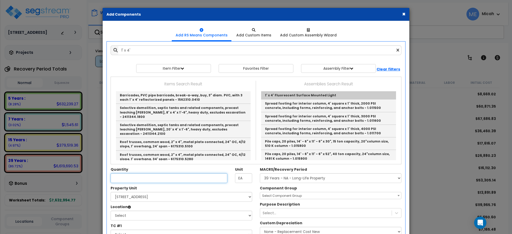
type input "1' x 4' Fluorescent Surface Mounted Light"
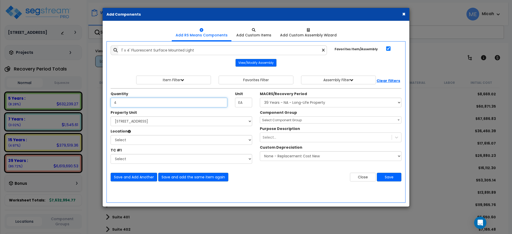
type input "4"
click at [154, 120] on select "Select [STREET_ADDRESS] Site Improvements" at bounding box center [181, 121] width 141 height 10
select select "170921"
click at [111, 116] on select "Select [STREET_ADDRESS] Site Improvements" at bounding box center [181, 121] width 141 height 10
click at [144, 146] on div "Property Unit Select 25 Penncraft Ave Site Improvements Select" at bounding box center [181, 138] width 149 height 56
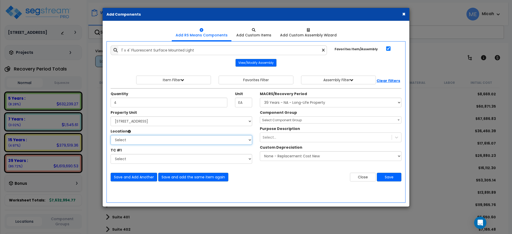
click at [142, 142] on select "Select Basement Storage 1, 2 Basement Storage 3 Basement Storage 4, 5 Building …" at bounding box center [181, 140] width 141 height 10
select select "31966"
click at [111, 135] on select "Select Basement Storage 1, 2 Basement Storage 3 Basement Storage 4, 5 Building …" at bounding box center [181, 140] width 141 height 10
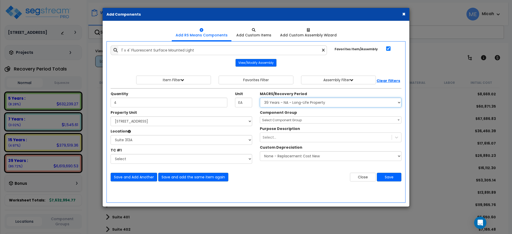
click at [275, 101] on select "Select MACRS/Recovery Period 5 Years - 57.0 - Distributive Trades & Services 5 …" at bounding box center [330, 102] width 141 height 10
select select "3669"
click at [260, 98] on select "Select MACRS/Recovery Period 5 Years - 57.0 - Distributive Trades & Services 5 …" at bounding box center [330, 102] width 141 height 10
click at [279, 122] on span "Select Component Group" at bounding box center [330, 119] width 141 height 7
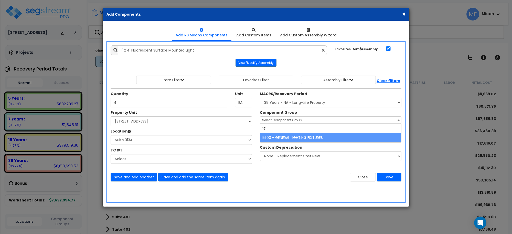
type input "151"
select select "56961"
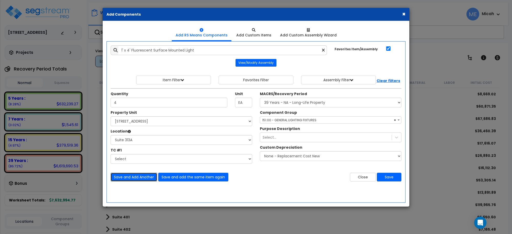
click at [138, 176] on button "Save and Add Another" at bounding box center [134, 176] width 47 height 9
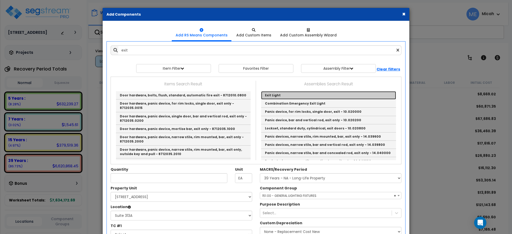
click at [280, 96] on link "Exit Light" at bounding box center [328, 95] width 135 height 8
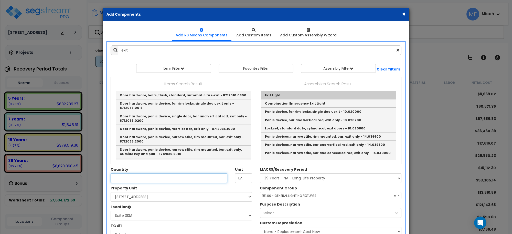
type input "Exit Light"
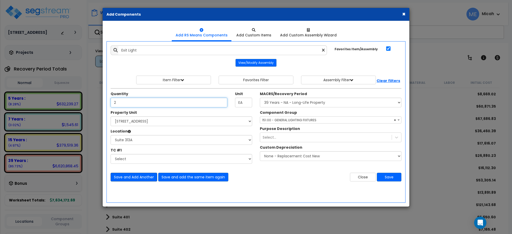
type input "2"
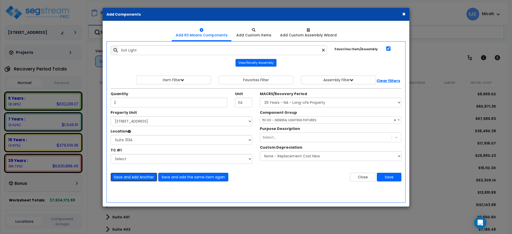
click at [136, 174] on button "Save and Add Another" at bounding box center [134, 176] width 47 height 9
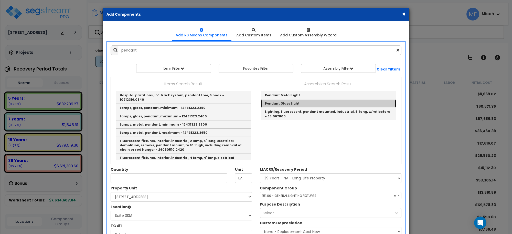
click at [283, 104] on link "Pendant Glass Light" at bounding box center [328, 103] width 135 height 8
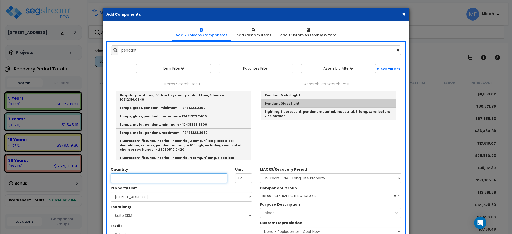
type input "Pendant Glass Light"
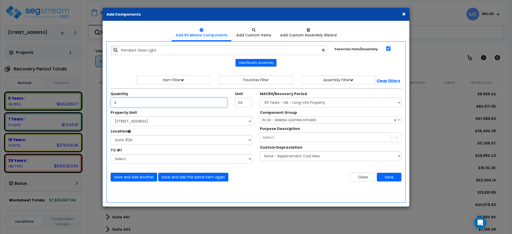
type input "4"
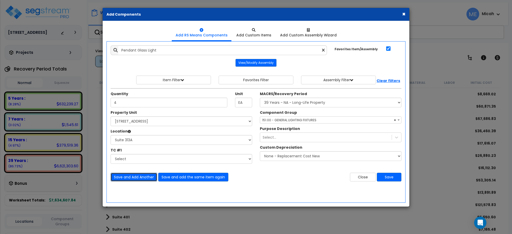
click at [129, 178] on button "Save and Add Another" at bounding box center [134, 176] width 47 height 9
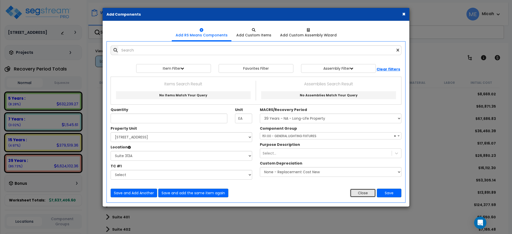
click at [358, 193] on button "Close" at bounding box center [363, 192] width 26 height 9
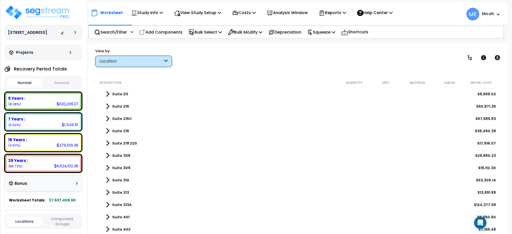
click at [106, 205] on span at bounding box center [108, 204] width 4 height 7
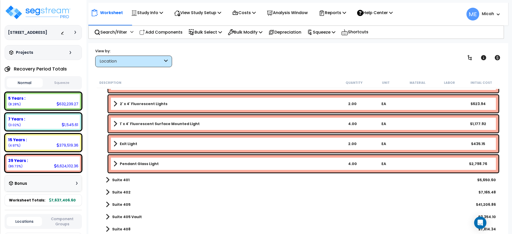
scroll to position [512, 0]
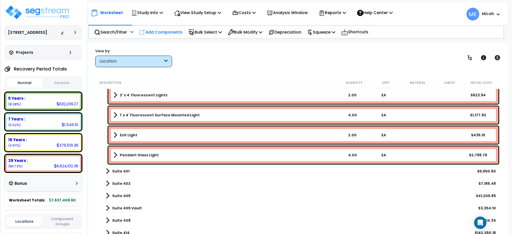
click at [172, 32] on p "Add Components" at bounding box center [160, 32] width 43 height 7
select select
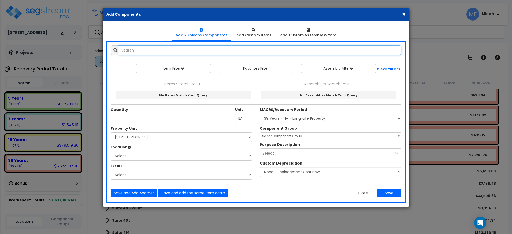
select select
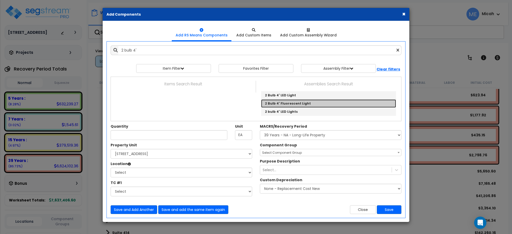
click at [292, 103] on link "2 Bulb 4' Fluorescent Light" at bounding box center [328, 103] width 135 height 8
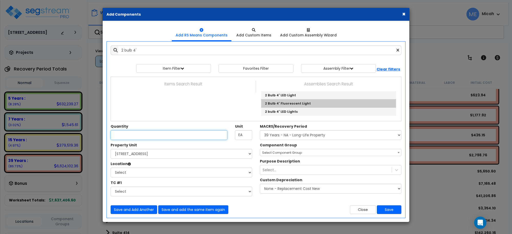
type input "2 Bulb 4' Fluorescent Light"
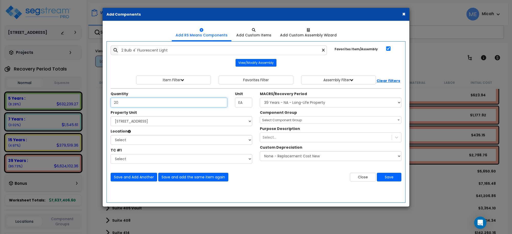
type input "20"
click at [134, 123] on select "Select [STREET_ADDRESS] Site Improvements" at bounding box center [181, 121] width 141 height 10
select select "170921"
click at [111, 116] on select "Select [STREET_ADDRESS] Site Improvements" at bounding box center [181, 121] width 141 height 10
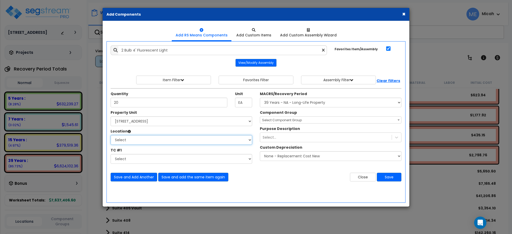
click at [140, 142] on select "Select Basement Storage 1, 2 Basement Storage 3 Basement Storage 4, 5 Building …" at bounding box center [181, 140] width 141 height 10
select select "31966"
click at [111, 135] on select "Select Basement Storage 1, 2 Basement Storage 3 Basement Storage 4, 5 Building …" at bounding box center [181, 140] width 141 height 10
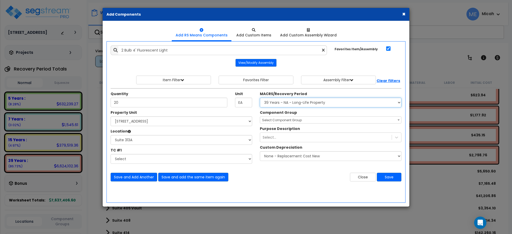
click at [280, 105] on select "Select MACRS/Recovery Period 5 Years - 57.0 - Distributive Trades & Services 5 …" at bounding box center [330, 102] width 141 height 10
select select "3669"
click at [260, 98] on select "Select MACRS/Recovery Period 5 Years - 57.0 - Distributive Trades & Services 5 …" at bounding box center [330, 102] width 141 height 10
click at [287, 120] on span "Select Component Group" at bounding box center [282, 120] width 40 height 4
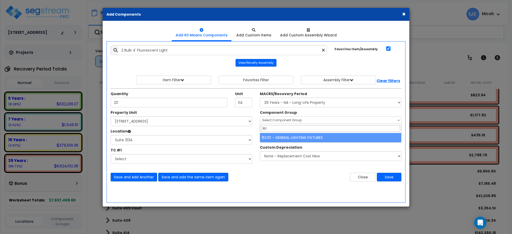
type input "151"
select select "56961"
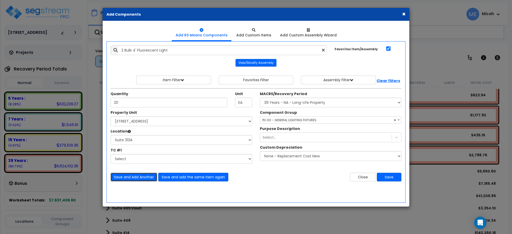
click at [139, 178] on button "Save and Add Another" at bounding box center [134, 176] width 47 height 9
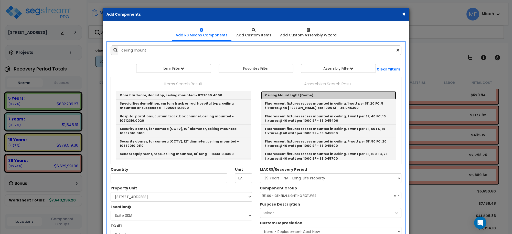
click at [296, 94] on link "Ceiling Mount Light (Dome)" at bounding box center [328, 95] width 135 height 8
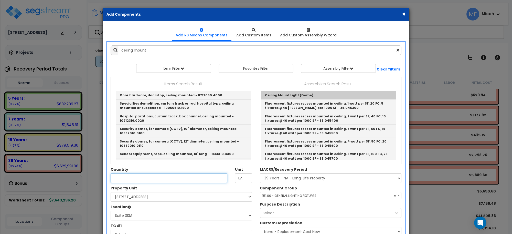
type input "Ceiling Mount Light (Dome)"
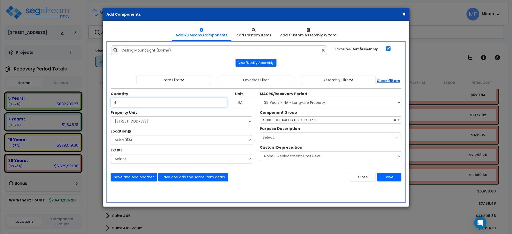
type input "4"
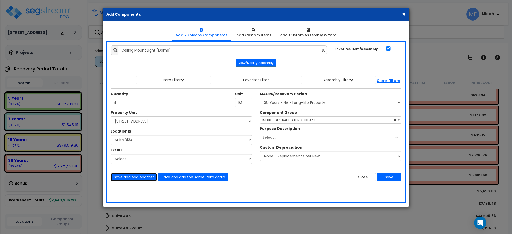
click at [135, 178] on button "Save and Add Another" at bounding box center [134, 176] width 47 height 9
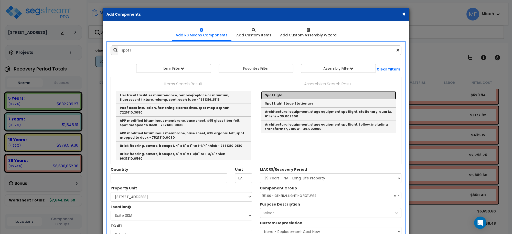
click at [288, 98] on link "Spot Light" at bounding box center [328, 95] width 135 height 8
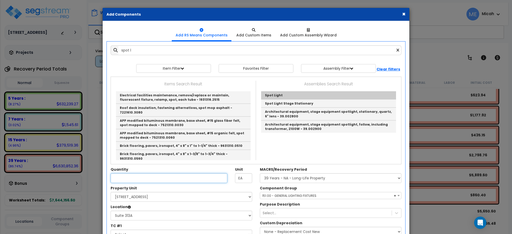
type input "Spot Light"
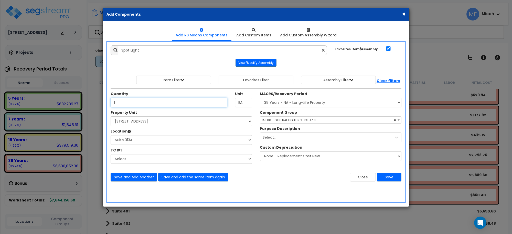
type input "1"
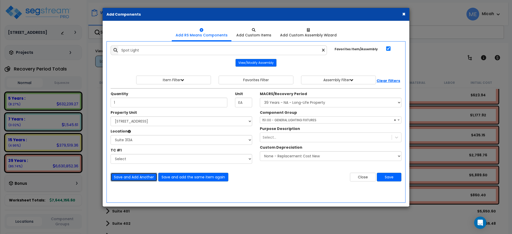
click at [136, 180] on button "Save and Add Another" at bounding box center [134, 176] width 47 height 9
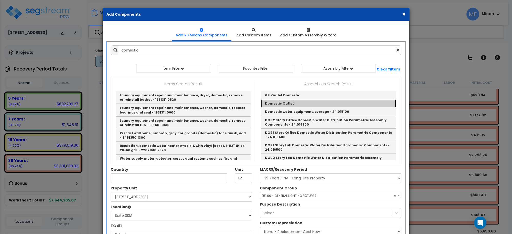
click at [286, 104] on link "Domestic Outlet" at bounding box center [328, 103] width 135 height 8
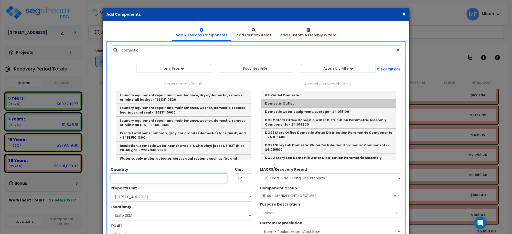
type input "Domestic Outlet"
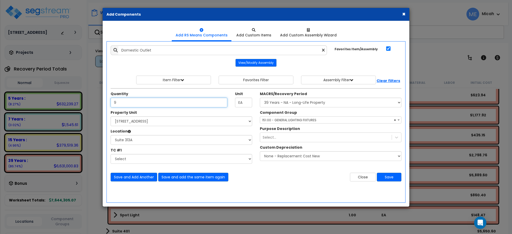
type input "9"
click at [289, 122] on span "× 151.00 - GENERAL LIGHTING FIXTURES" at bounding box center [330, 119] width 141 height 7
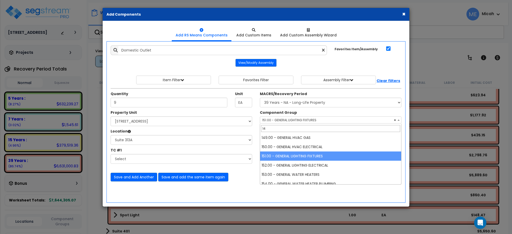
scroll to position [0, 0]
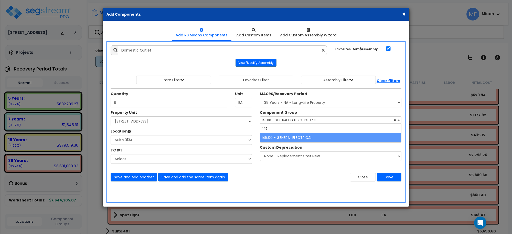
type input "145"
select select "56955"
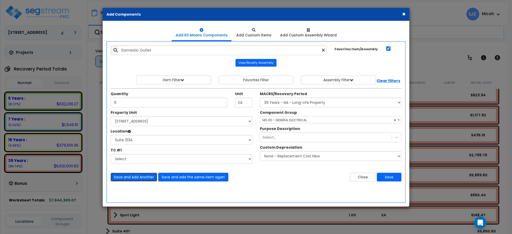
click at [141, 178] on button "Save and Add Another" at bounding box center [134, 176] width 47 height 9
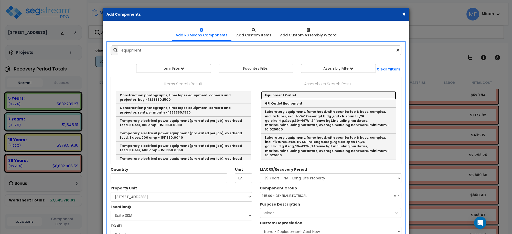
click at [270, 95] on link "Equipment Outlet" at bounding box center [328, 95] width 135 height 8
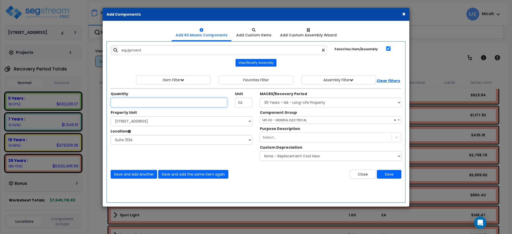
type input "Equipment Outlet"
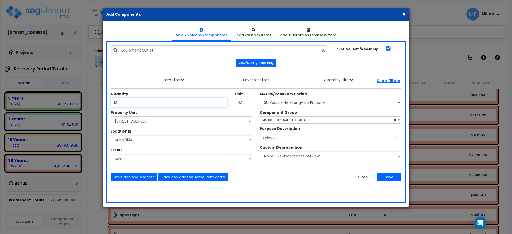
type input "12"
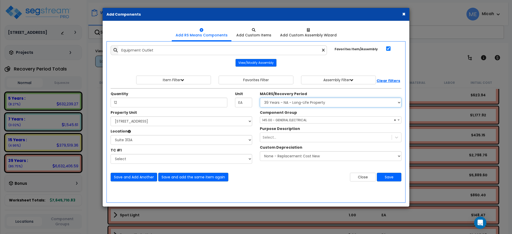
click at [309, 104] on select "Select MACRS/Recovery Period 5 Years - 57.0 - Distributive Trades & Services 5 …" at bounding box center [330, 102] width 141 height 10
select select "3667"
click at [260, 98] on select "Select MACRS/Recovery Period 5 Years - 57.0 - Distributive Trades & Services 5 …" at bounding box center [330, 102] width 141 height 10
click at [284, 120] on span "Select Component Group" at bounding box center [282, 120] width 40 height 4
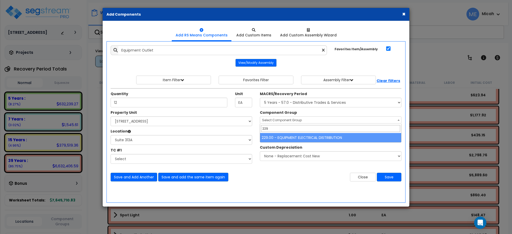
type input "229"
select select "57033"
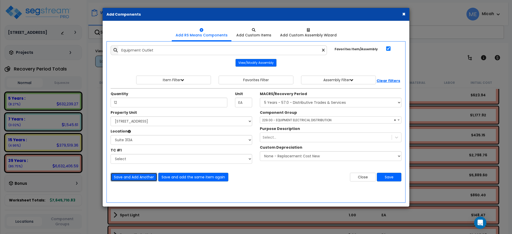
click at [129, 175] on button "Save and Add Another" at bounding box center [134, 176] width 47 height 9
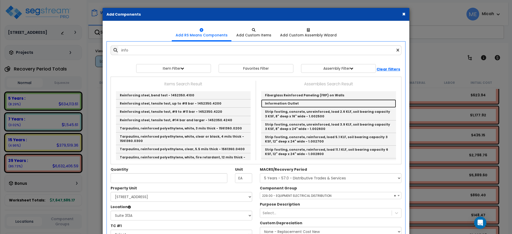
click at [287, 101] on link "Information Outlet" at bounding box center [328, 103] width 135 height 8
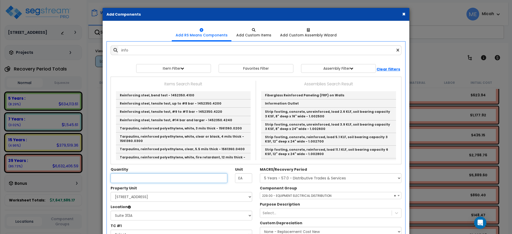
type input "Information Outlet"
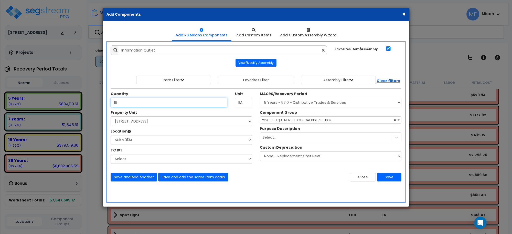
type input "19"
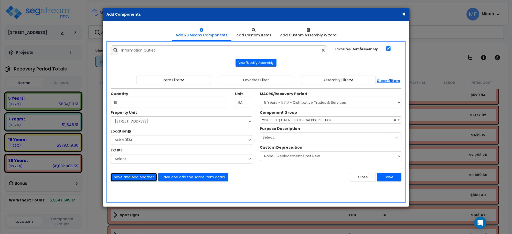
click at [141, 177] on button "Save and Add Another" at bounding box center [134, 176] width 47 height 9
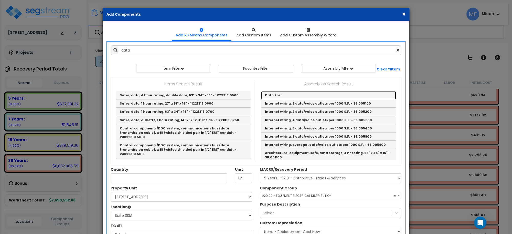
click at [284, 98] on link "Data Port" at bounding box center [328, 95] width 135 height 8
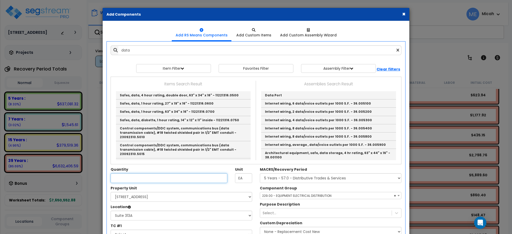
type input "Data Port"
type input "EA."
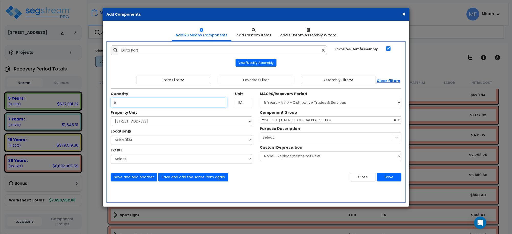
type input "5"
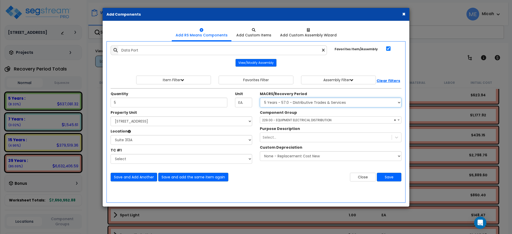
click at [273, 104] on select "Select MACRS/Recovery Period 5 Years - 57.0 - Distributive Trades & Services 5 …" at bounding box center [330, 102] width 141 height 10
select select "3668"
click at [260, 98] on select "Select MACRS/Recovery Period 5 Years - 57.0 - Distributive Trades & Services 5 …" at bounding box center [330, 102] width 141 height 10
click at [273, 120] on span "Select Component Group" at bounding box center [282, 120] width 40 height 4
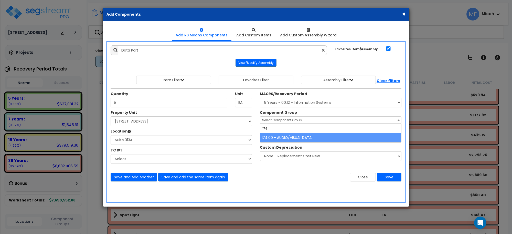
type input "174"
select select "56984"
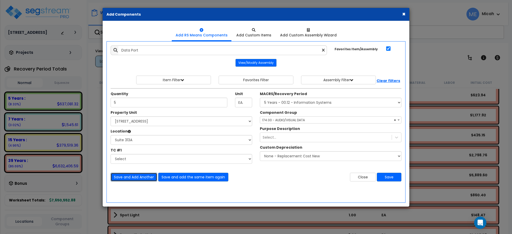
click at [136, 179] on button "Save and Add Another" at bounding box center [134, 176] width 47 height 9
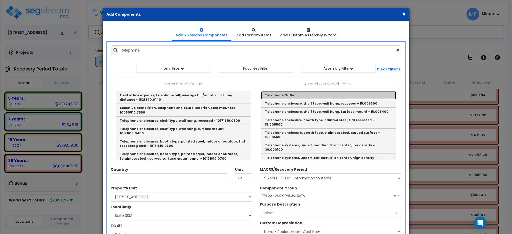
click at [278, 95] on link "Telephone Outlet" at bounding box center [328, 95] width 135 height 8
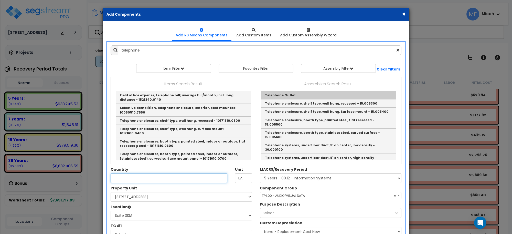
type input "Telephone Outlet"
type input "EA"
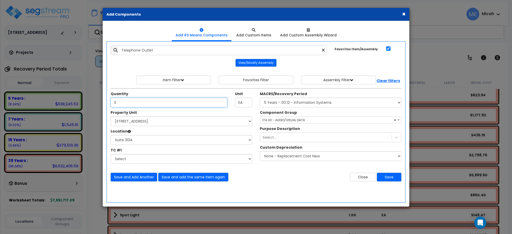
type input "3"
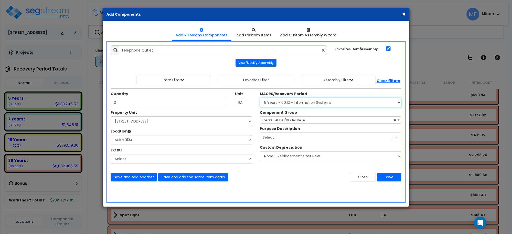
click at [288, 104] on select "Select MACRS/Recovery Period 5 Years - 57.0 - Distributive Trades & Services 5 …" at bounding box center [330, 102] width 141 height 10
select select "3665"
click at [260, 98] on select "Select MACRS/Recovery Period 5 Years - 57.0 - Distributive Trades & Services 5 …" at bounding box center [330, 102] width 141 height 10
click at [288, 119] on span "Select Component Group" at bounding box center [282, 120] width 40 height 4
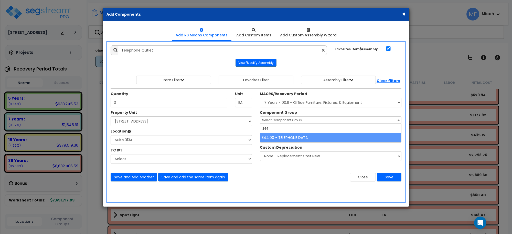
type input "344"
select select "57133"
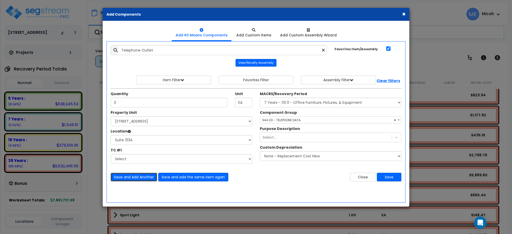
click at [137, 175] on button "Save and Add Another" at bounding box center [134, 176] width 47 height 9
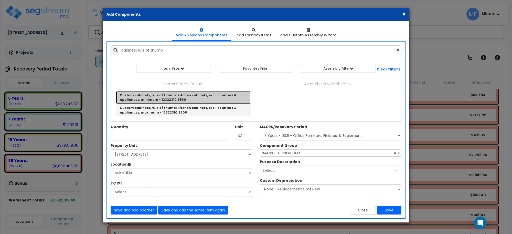
click at [154, 99] on link "Custom cabinets, rule of thumb: kitchen cabinets, excl. counters & appliances, …" at bounding box center [183, 97] width 135 height 13
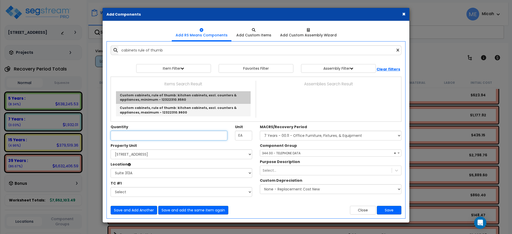
type input "Custom cabinets, rule of thumb: kitchen cabinets, excl. counters & appliances, …"
type input "L.F."
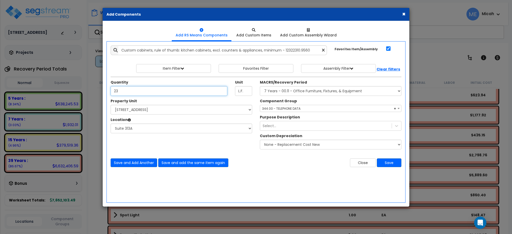
type input "23"
click at [279, 92] on select "Select MACRS/Recovery Period 5 Years - 57.0 - Distributive Trades & Services 5 …" at bounding box center [330, 91] width 141 height 10
select select "3667"
click at [260, 86] on select "Select MACRS/Recovery Period 5 Years - 57.0 - Distributive Trades & Services 5 …" at bounding box center [330, 91] width 141 height 10
click at [284, 108] on span "Select Component Group" at bounding box center [282, 108] width 40 height 4
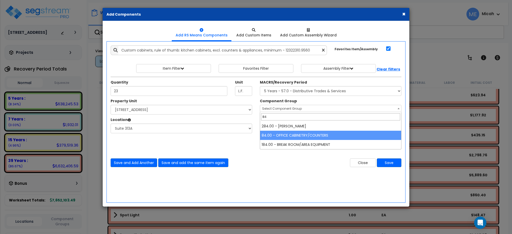
type input "84"
select select "56904"
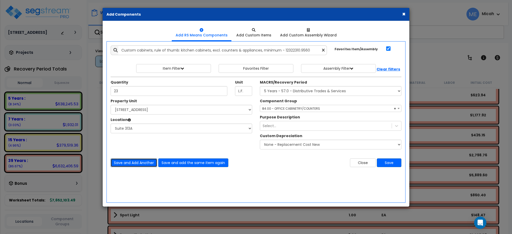
click at [138, 161] on button "Save and Add Another" at bounding box center [134, 162] width 47 height 9
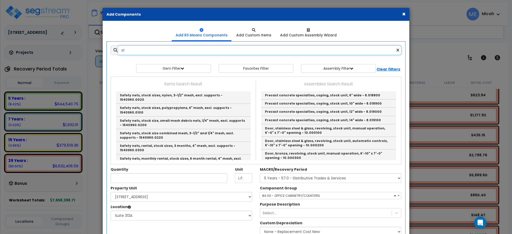
type input "s"
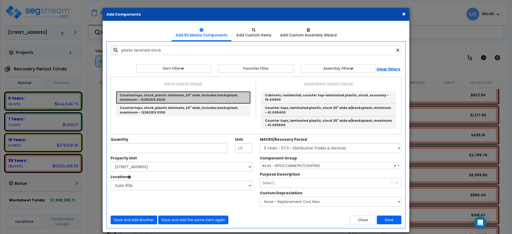
click at [181, 98] on link "Countertops, stock, plastic laminate, 24" wide, includes backsplash, minimum - …" at bounding box center [183, 97] width 135 height 13
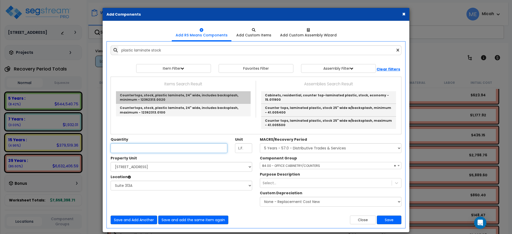
type input "Countertops, stock, plastic laminate, 24" wide, includes backsplash, minimum - …"
checkbox input "false"
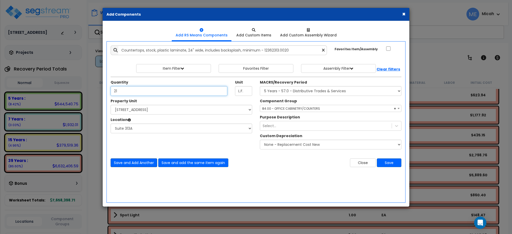
type input "21"
click at [127, 160] on button "Save and Add Another" at bounding box center [134, 162] width 47 height 9
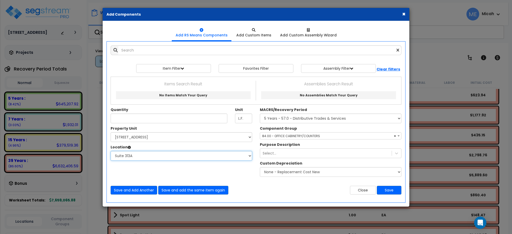
click at [127, 160] on select "Select Basement Storage 1, 2 Basement Storage 3 Basement Storage 4, 5 Building …" at bounding box center [181, 156] width 141 height 10
click at [371, 17] on div "× Add Components" at bounding box center [256, 14] width 306 height 13
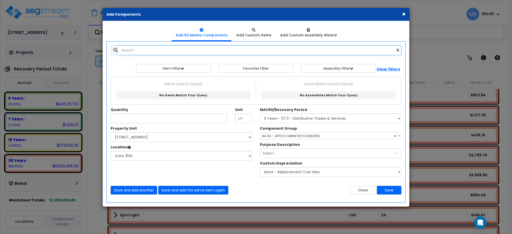
click at [129, 53] on input "text" at bounding box center [259, 50] width 283 height 10
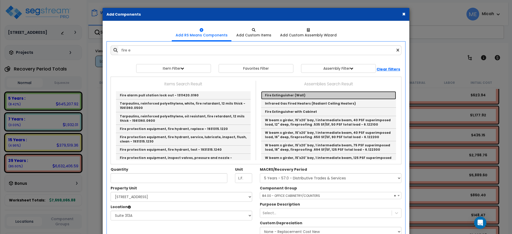
click at [274, 95] on link "Fire Extinguisher (Wall)" at bounding box center [328, 95] width 135 height 8
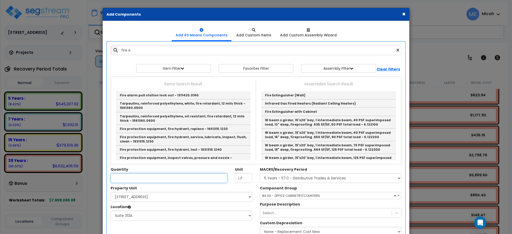
type input "Fire Extinguisher (Wall)"
checkbox input "true"
type input "EA"
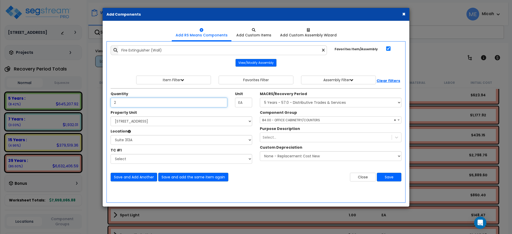
type input "2"
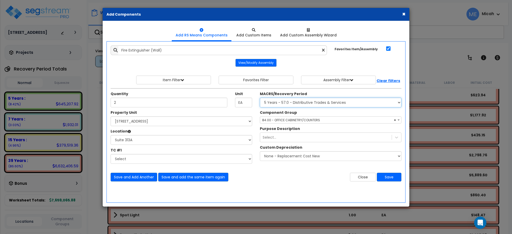
click at [306, 101] on select "Select MACRS/Recovery Period 5 Years - 57.0 - Distributive Trades & Services 5 …" at bounding box center [330, 102] width 141 height 10
select select "3669"
click at [260, 98] on select "Select MACRS/Recovery Period 5 Years - 57.0 - Distributive Trades & Services 5 …" at bounding box center [330, 102] width 141 height 10
click at [291, 122] on span "Select Component Group" at bounding box center [282, 120] width 40 height 4
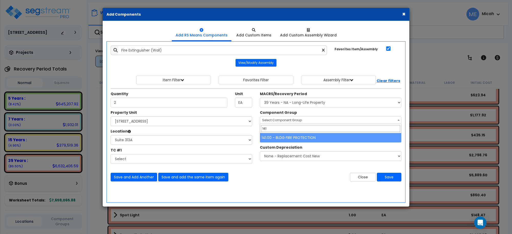
type input "141"
select select "56952"
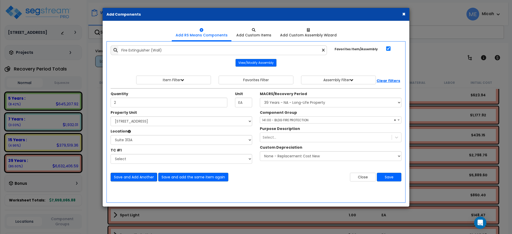
click at [130, 173] on div "Save and Add Another Save and add the same item again Close Save" at bounding box center [256, 173] width 298 height 15
click at [131, 175] on button "Save and Add Another" at bounding box center [134, 176] width 47 height 9
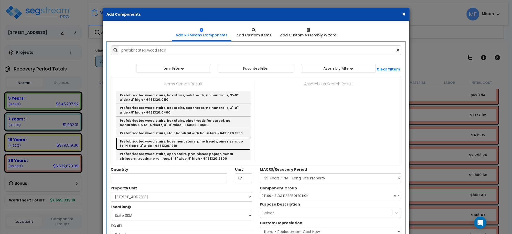
click at [215, 141] on link "Prefabricated wood stairs, basement stairs, pine treads, pine risers, up to 14 …" at bounding box center [183, 143] width 135 height 13
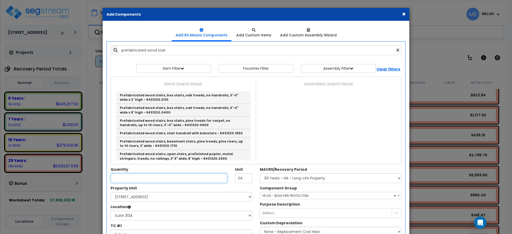
type input "Prefabricated wood stairs, basement stairs, pine treads, pine risers, up to 14 …"
checkbox input "false"
type input "Riser"
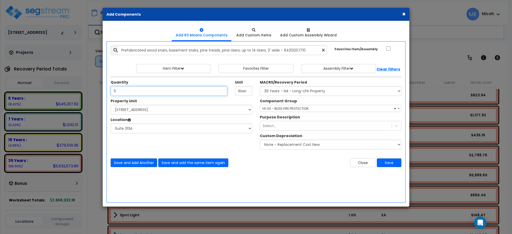
type input "5"
click at [306, 110] on span "× 141.00 - BLDG FIRE PROTECTION" at bounding box center [330, 108] width 141 height 7
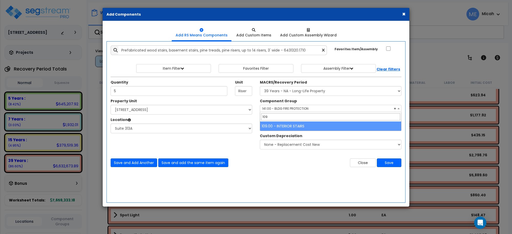
type input "109"
select select "56924"
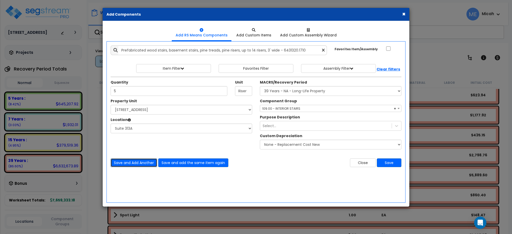
click at [131, 163] on button "Save and Add Another" at bounding box center [134, 162] width 47 height 9
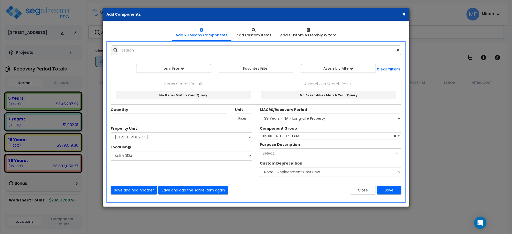
select select "3669"
select select "170921"
select select "31966"
select select "56924"
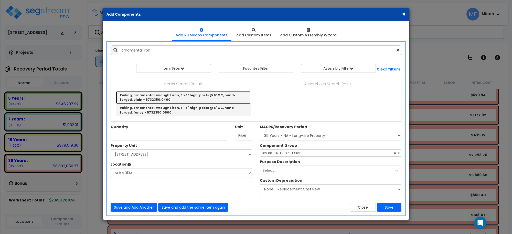
click at [196, 97] on link "Railing, ornamental, wrought iron, 3'-6" high, posts @ 6' OC, hand-forged, plai…" at bounding box center [183, 97] width 135 height 13
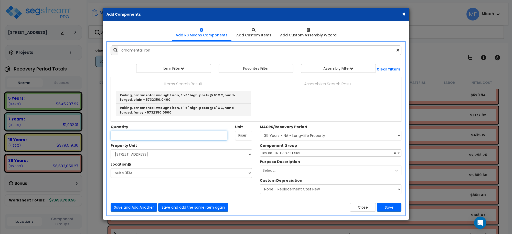
type input "Railing, ornamental, wrought iron, 3'-6" high, posts @ 6' OC, hand-forged, plai…"
type input "L.F."
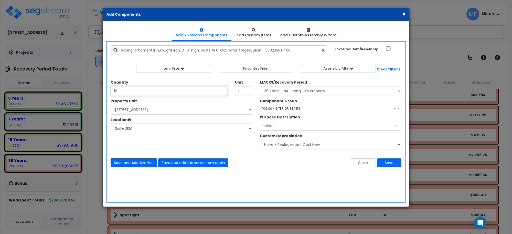
type input "10"
click at [132, 161] on button "Save and Add Another" at bounding box center [134, 162] width 47 height 9
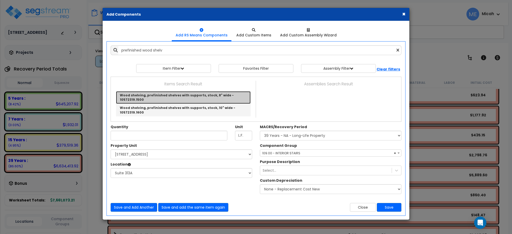
click at [210, 94] on link "Wood shelving, prefinished shelves with supports, stock, 8" wide - 10572319.1500" at bounding box center [183, 97] width 135 height 13
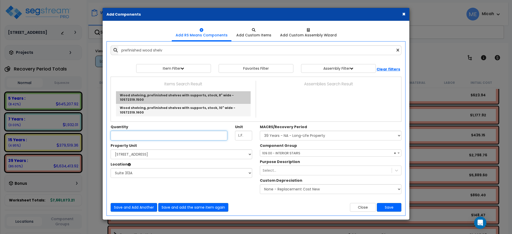
type input "Wood shelving, prefinished shelves with supports, stock, 8" wide - 10572319.1500"
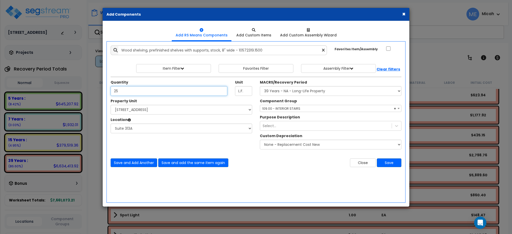
type input "25"
click at [301, 91] on select "Select MACRS/Recovery Period 5 Years - 57.0 - Distributive Trades & Services 5 …" at bounding box center [330, 91] width 141 height 10
select select "3667"
click at [260, 86] on select "Select MACRS/Recovery Period 5 Years - 57.0 - Distributive Trades & Services 5 …" at bounding box center [330, 91] width 141 height 10
click at [289, 107] on span "Select Component Group" at bounding box center [282, 108] width 40 height 4
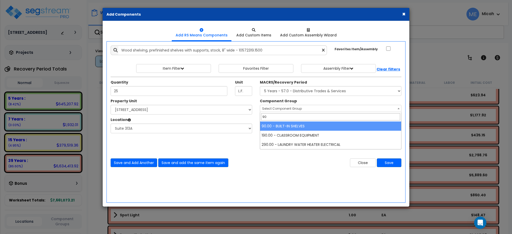
type input "90"
select select "56910"
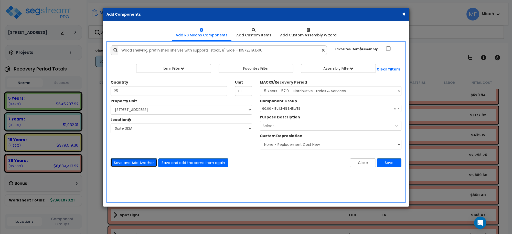
click at [134, 166] on button "Save and Add Another" at bounding box center [134, 162] width 47 height 9
